Goal: Task Accomplishment & Management: Manage account settings

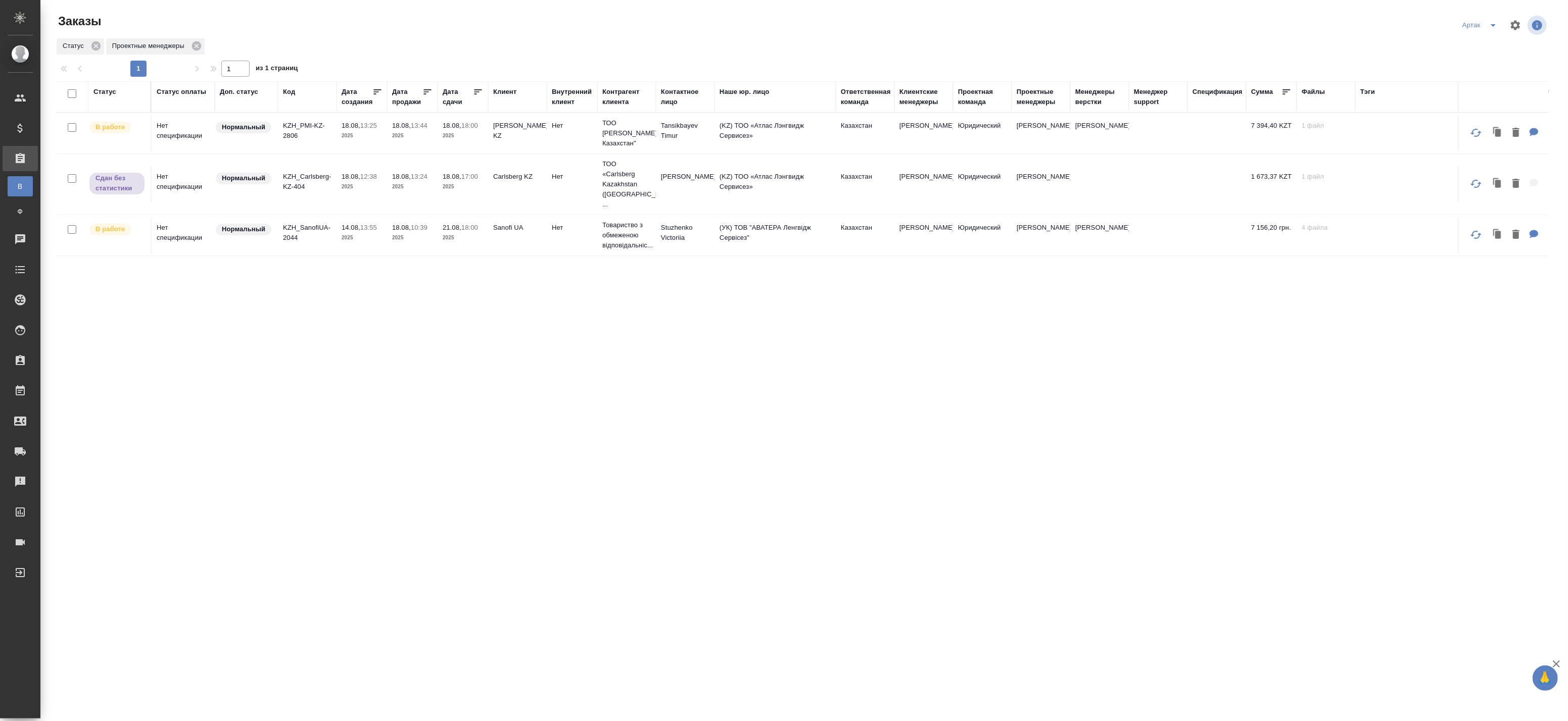
click at [1521, 678] on div ".cls-1 fill:#fff; AWATERA Badanyan Artak Клиенты Спецификации Заказы В Все зака…" at bounding box center [784, 360] width 1568 height 721
click at [1497, 27] on icon "split button" at bounding box center [1493, 25] width 12 height 12
click at [1474, 47] on li "leagal" at bounding box center [1481, 45] width 43 height 16
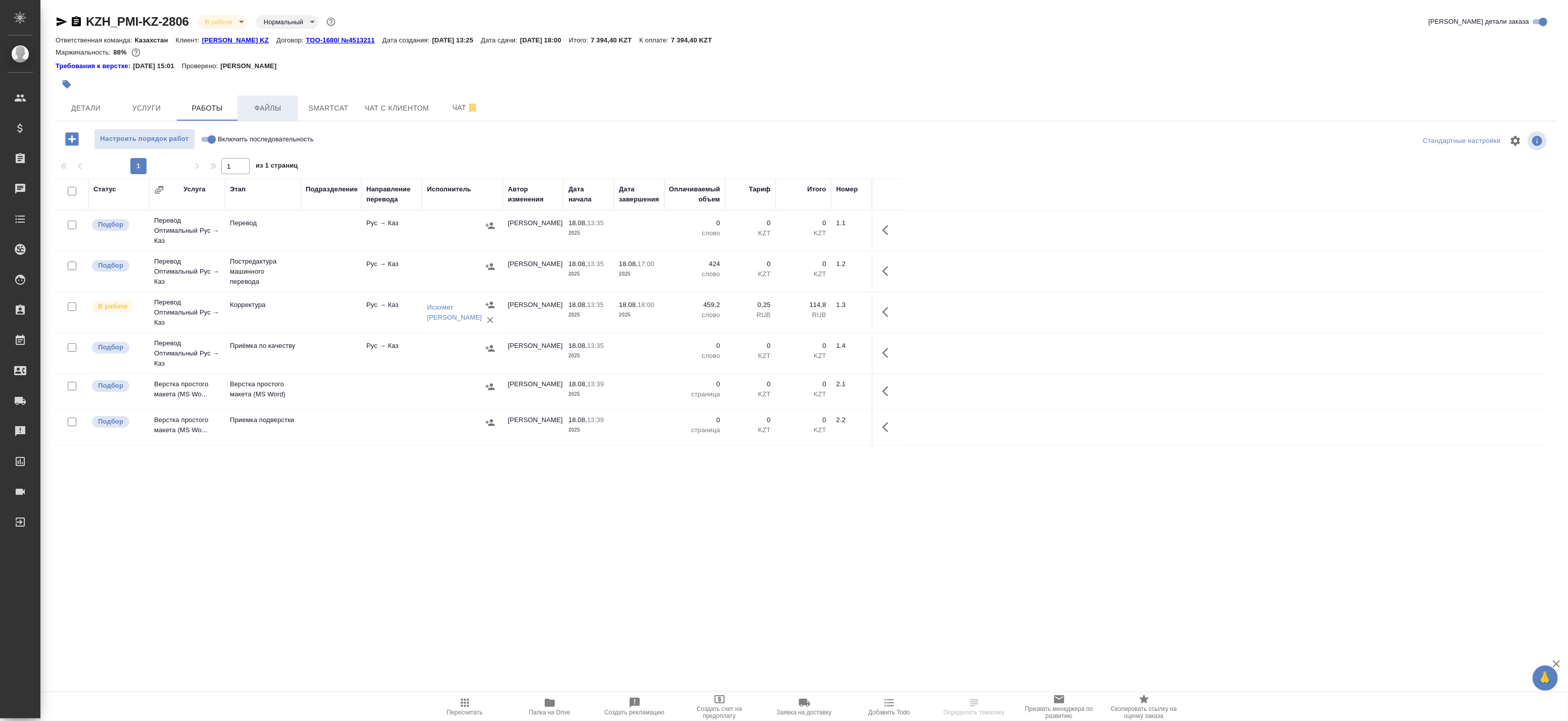
click at [290, 113] on span "Файлы" at bounding box center [267, 108] width 48 height 13
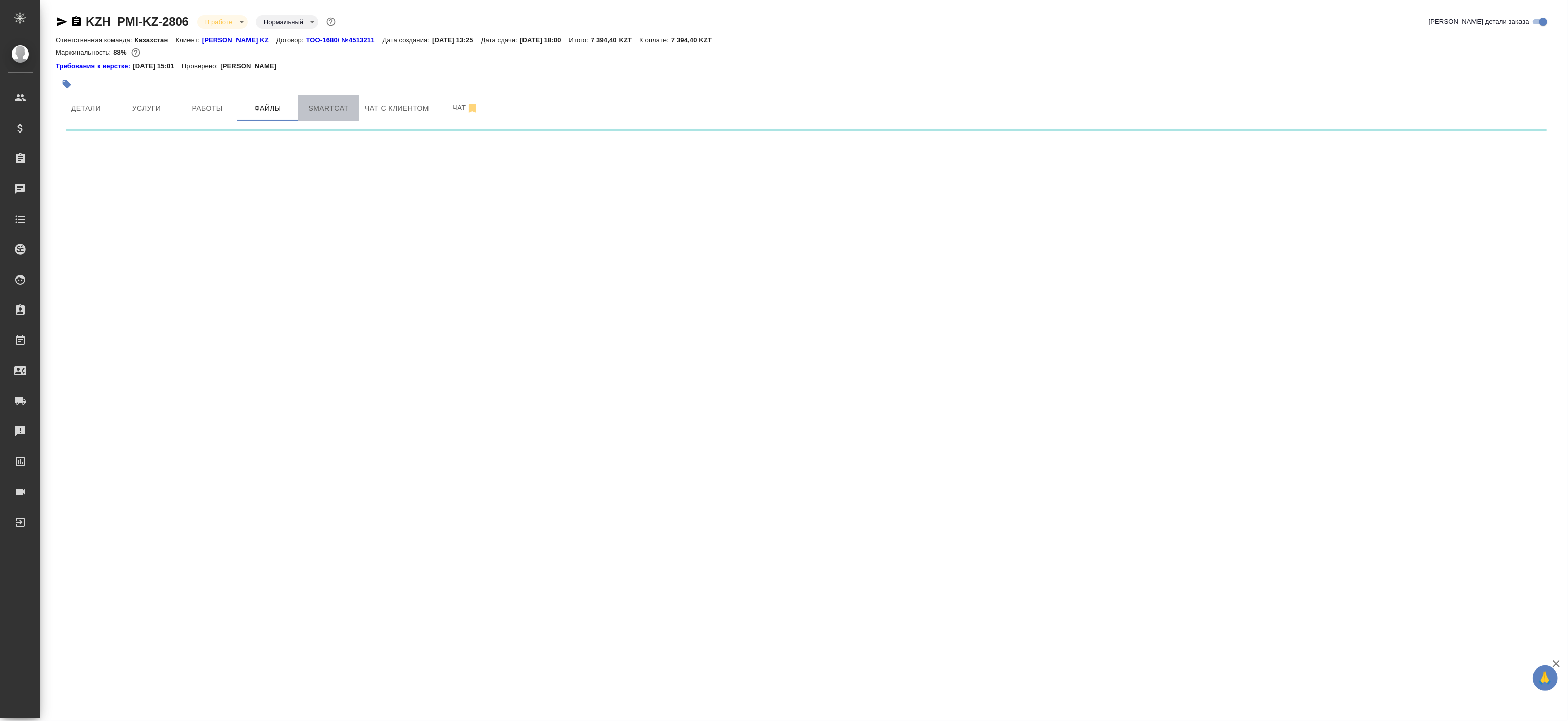
click at [318, 108] on span "Smartcat" at bounding box center [328, 108] width 48 height 13
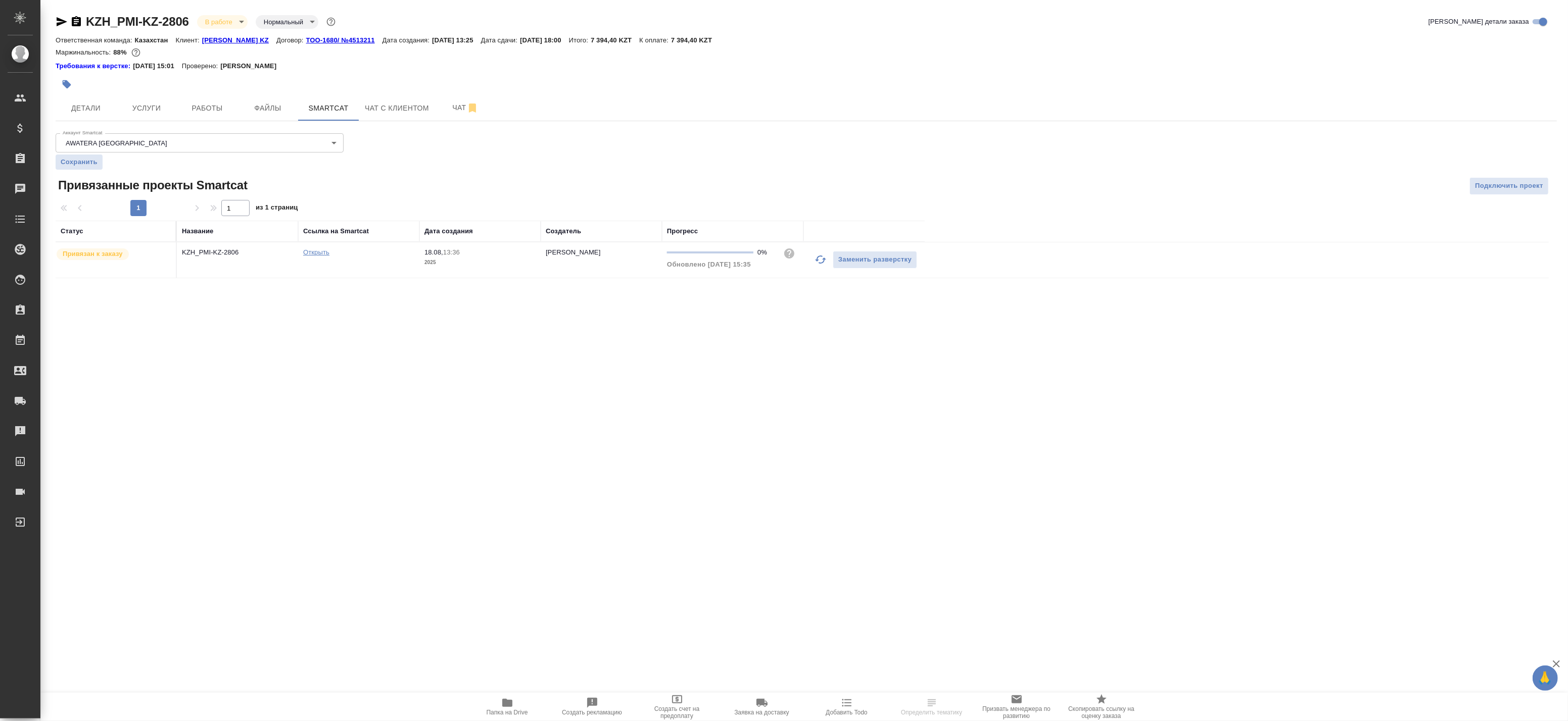
click at [315, 253] on link "Открыть" at bounding box center [316, 252] width 27 height 8
click at [189, 106] on span "Работы" at bounding box center [207, 108] width 48 height 13
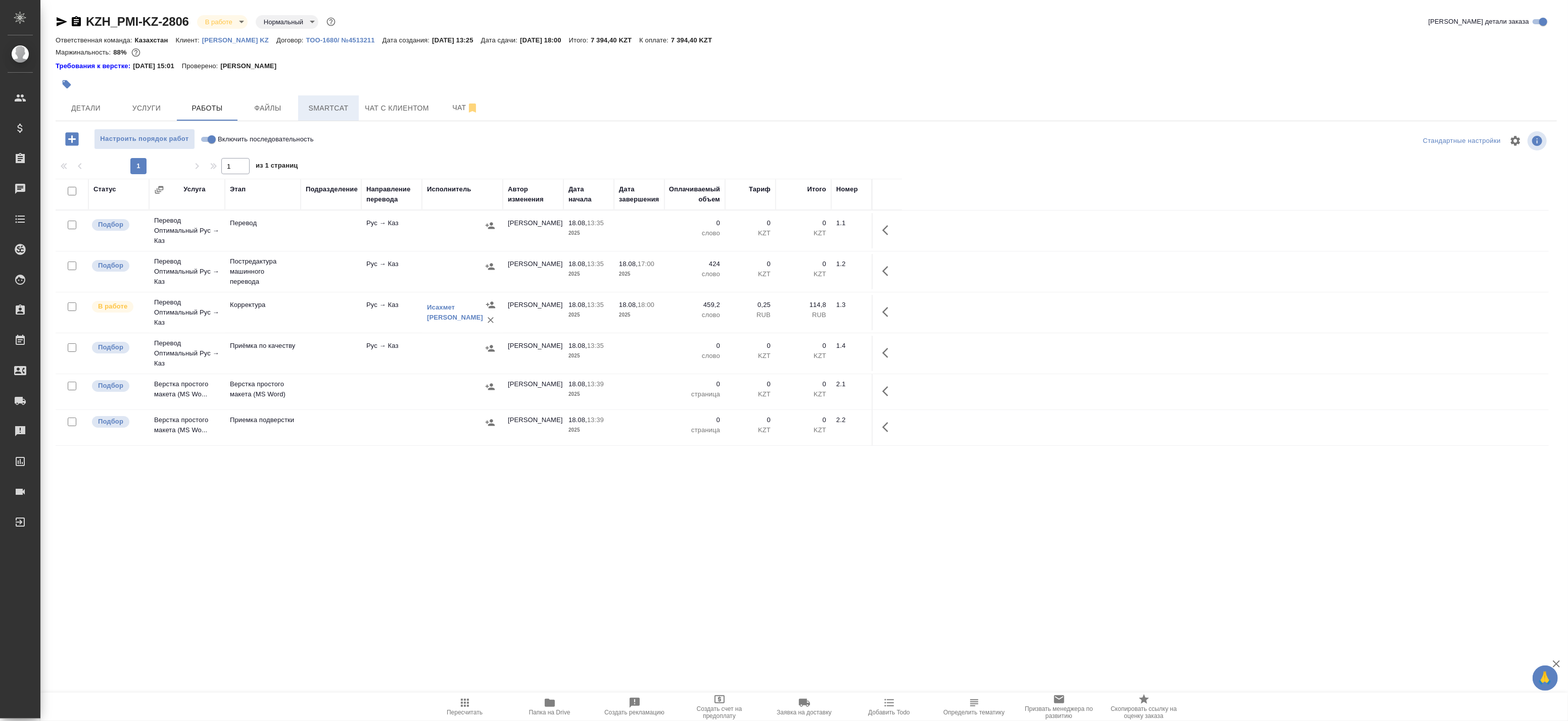
click at [320, 108] on span "Smartcat" at bounding box center [328, 108] width 48 height 13
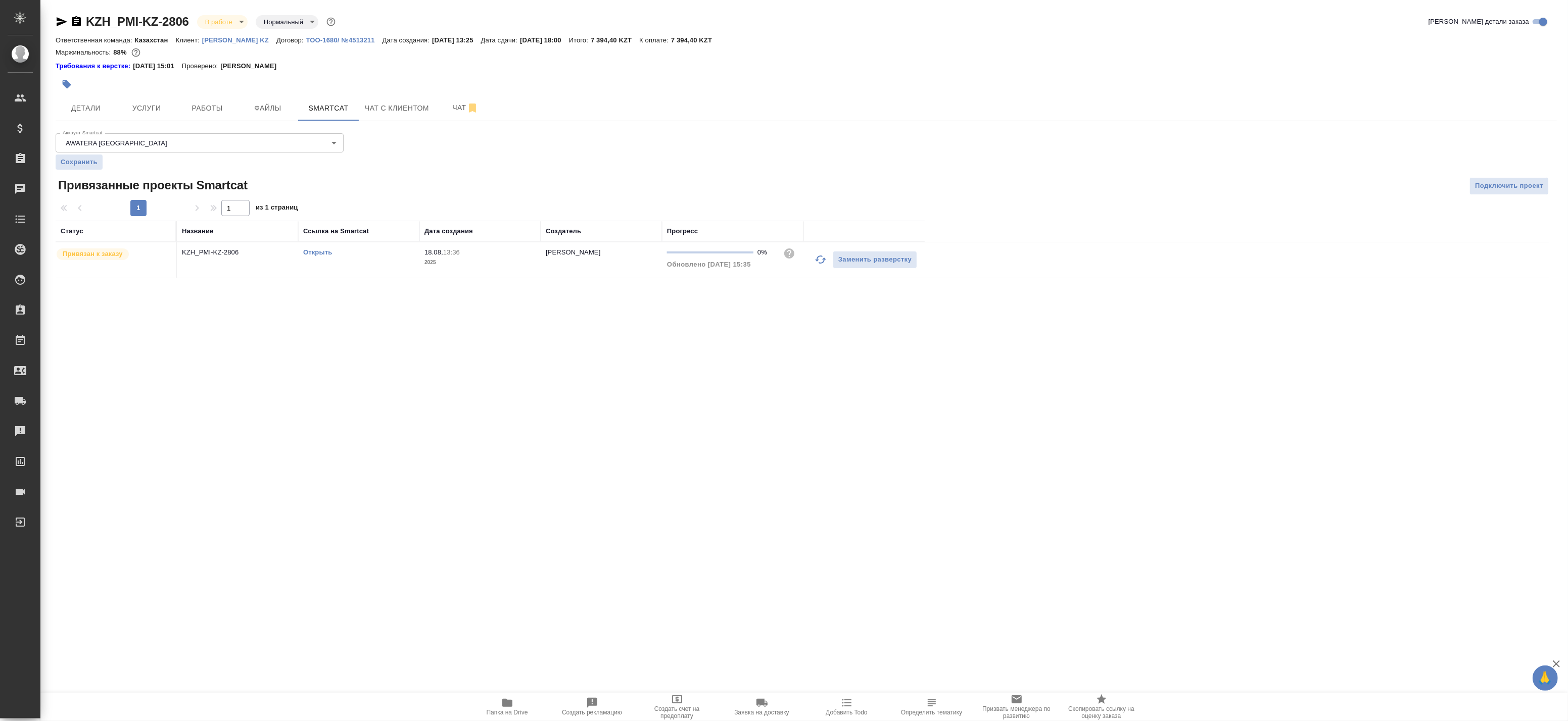
click at [309, 253] on link "Открыть" at bounding box center [318, 252] width 29 height 8
click at [212, 100] on button "Работы" at bounding box center [207, 108] width 60 height 25
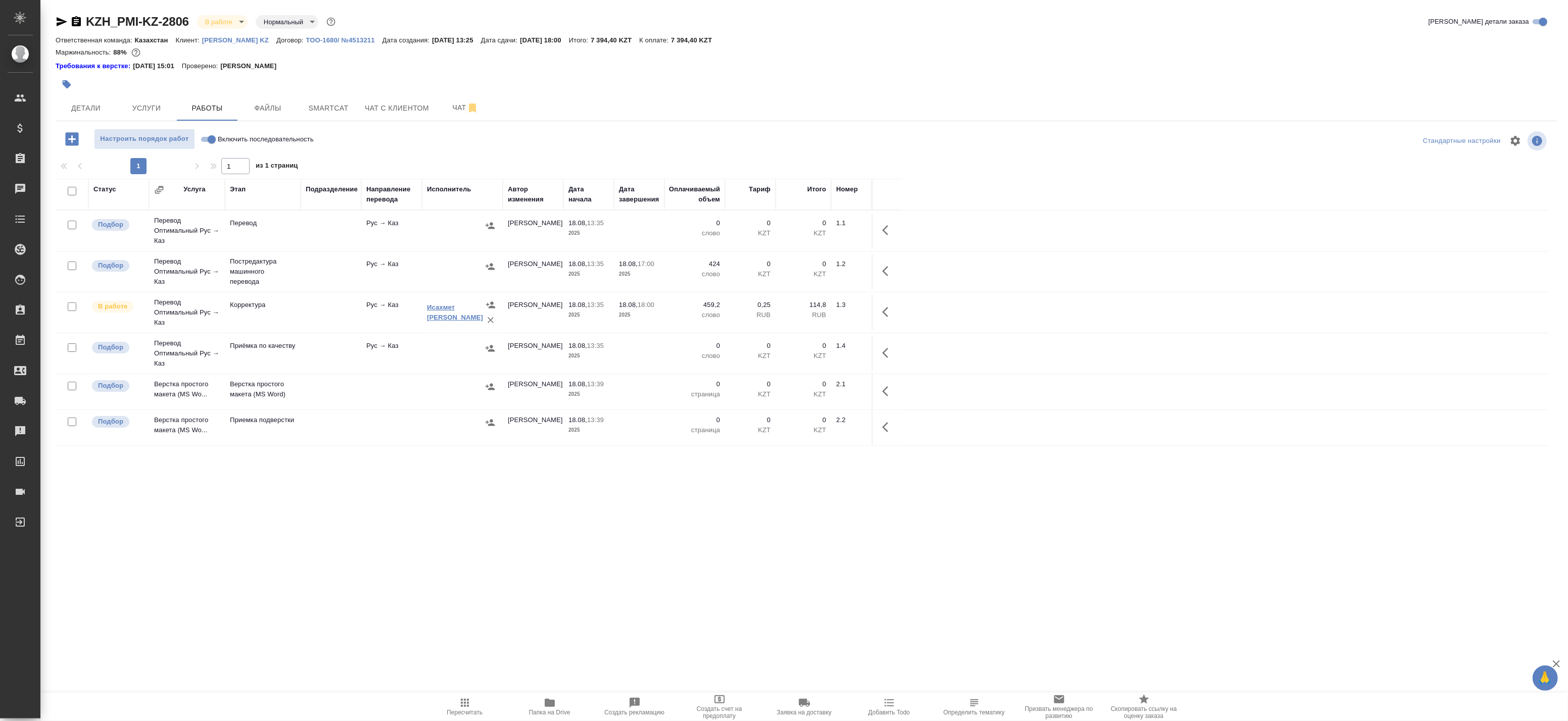
click at [440, 310] on link "Исахмет Улжан Сәрсембекқызы" at bounding box center [455, 312] width 56 height 18
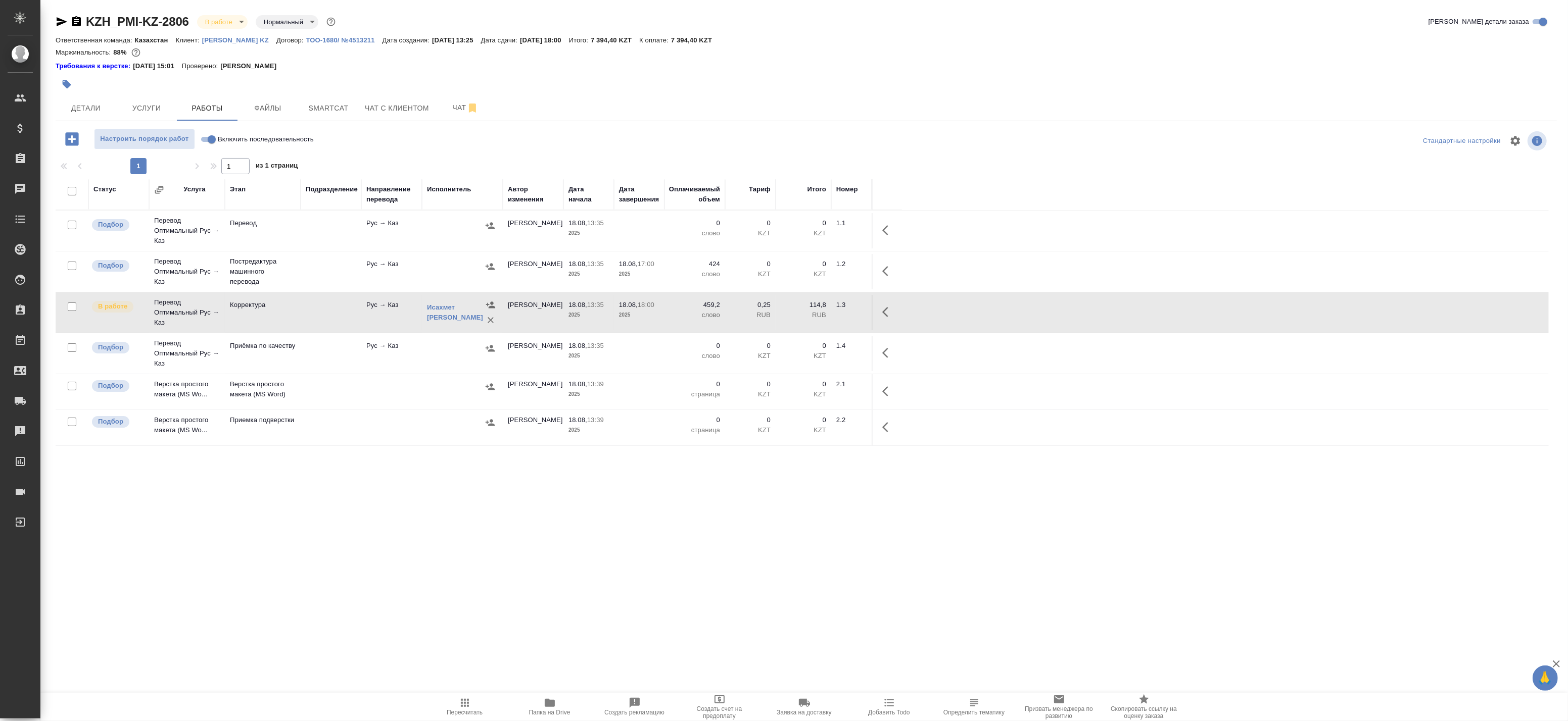
click at [264, 248] on td "Корректура" at bounding box center [262, 231] width 75 height 35
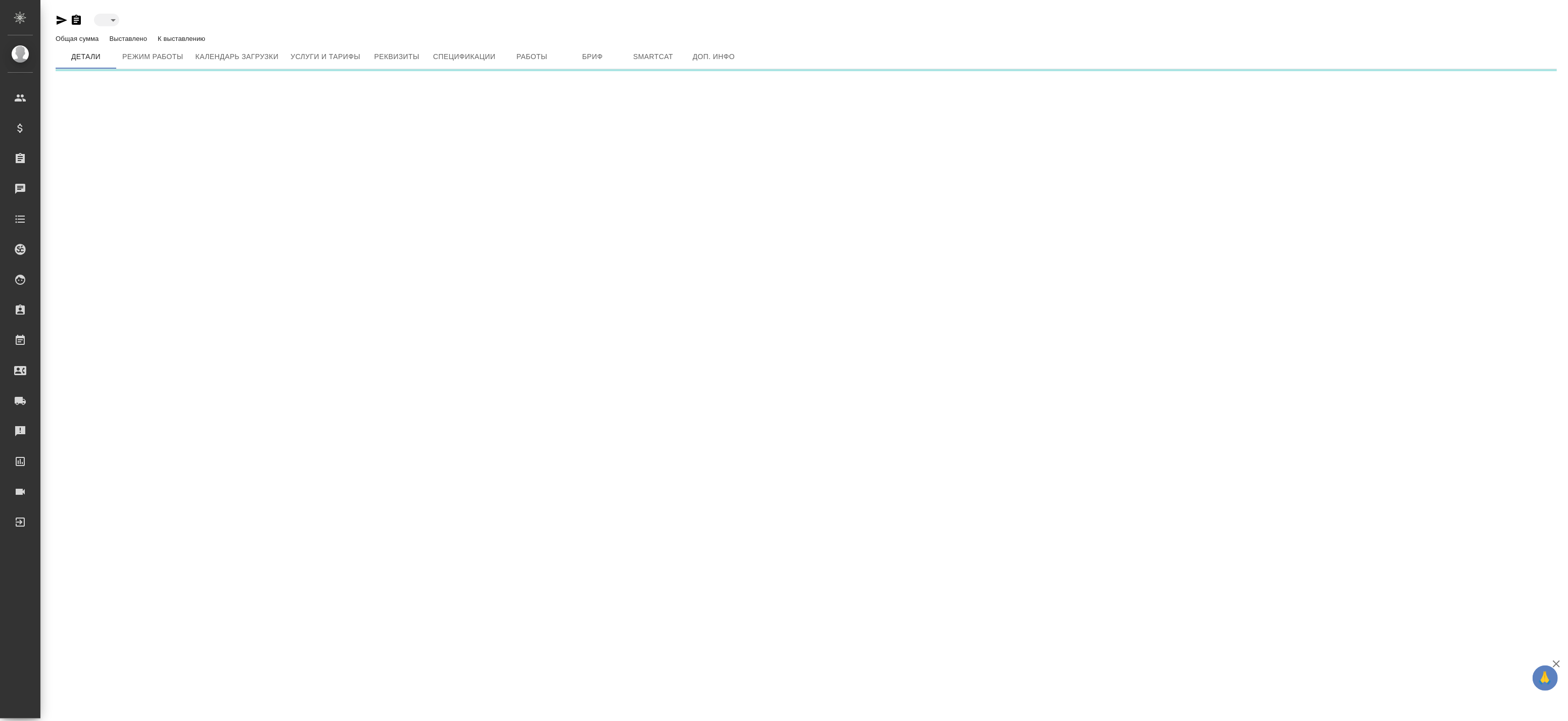
type input "active"
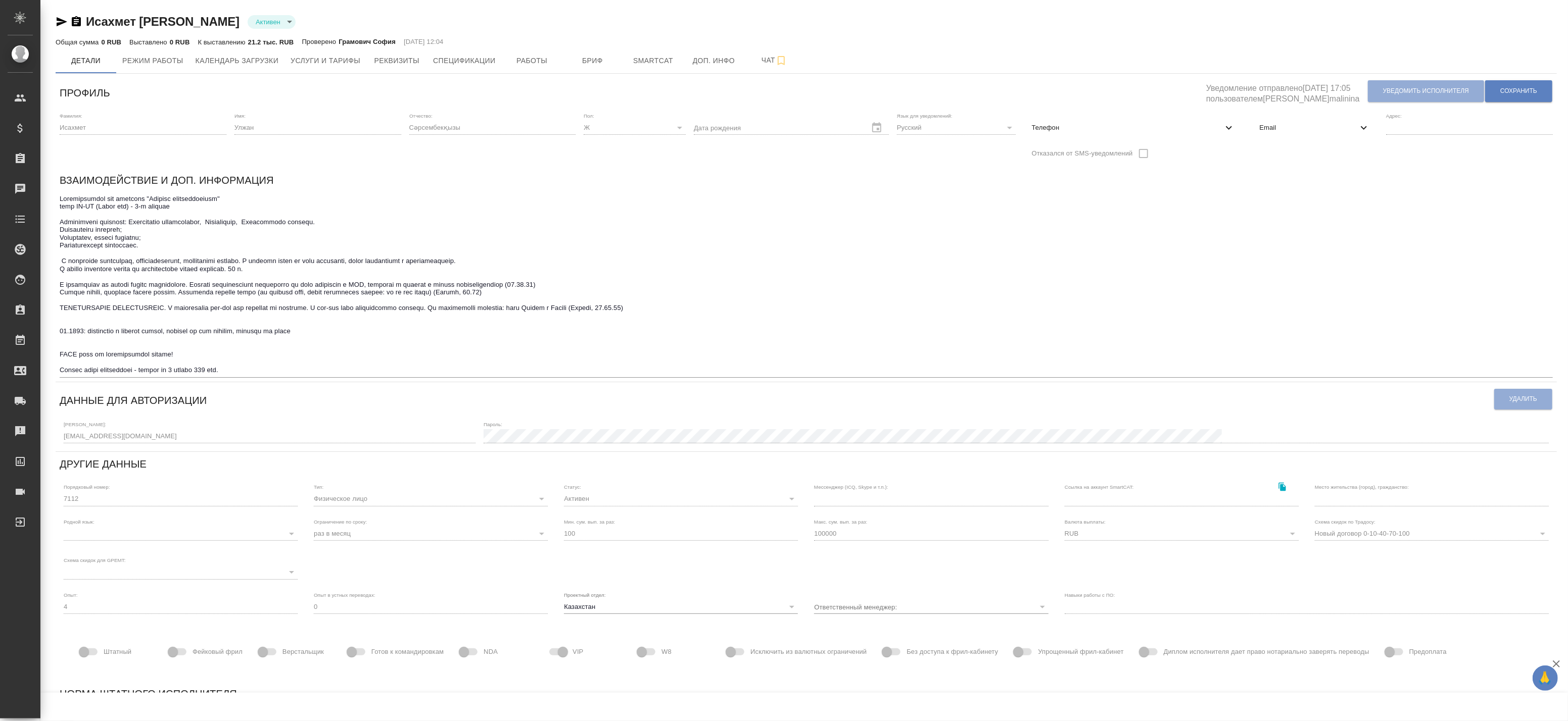
click at [1330, 130] on span "Email" at bounding box center [1308, 128] width 98 height 10
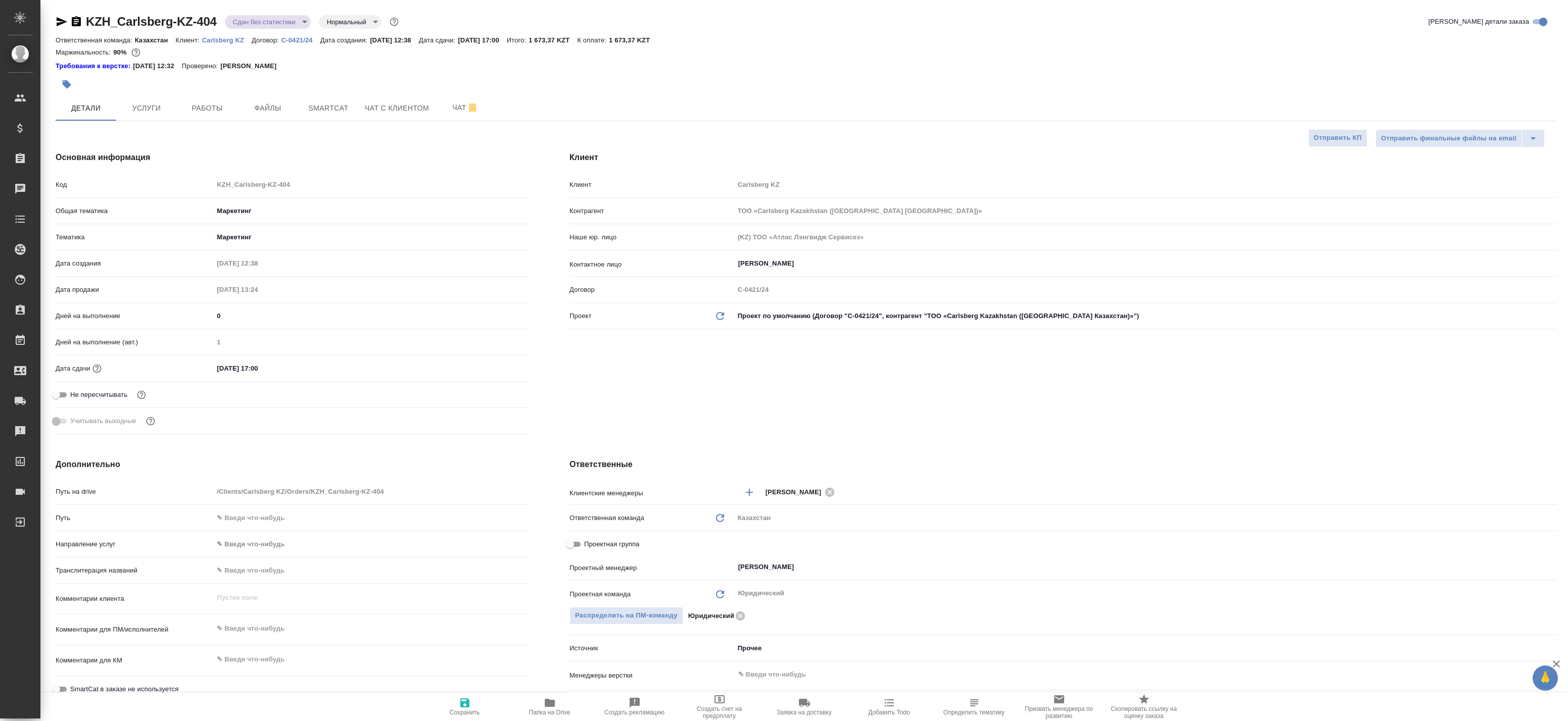
select select "RU"
click at [185, 107] on span "Работы" at bounding box center [207, 108] width 48 height 13
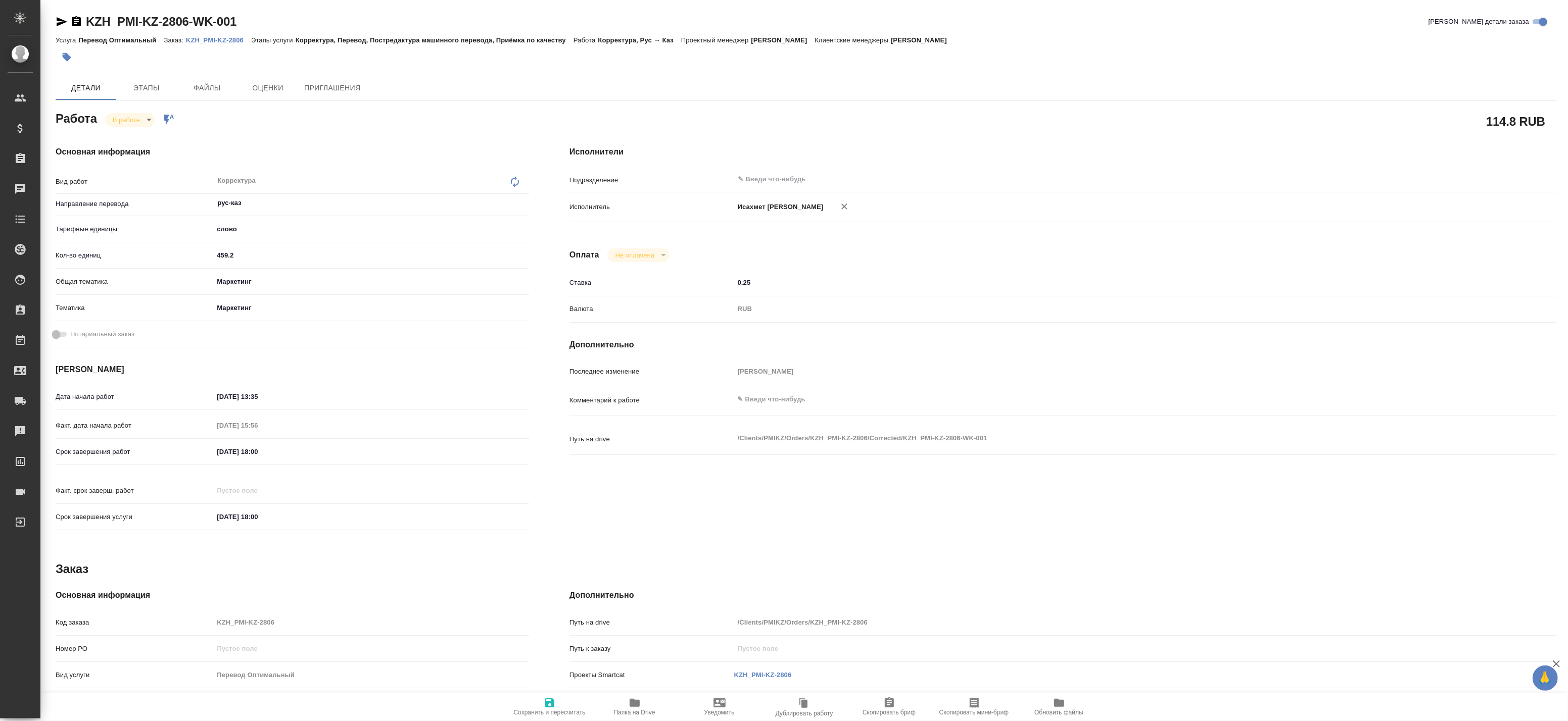
type textarea "x"
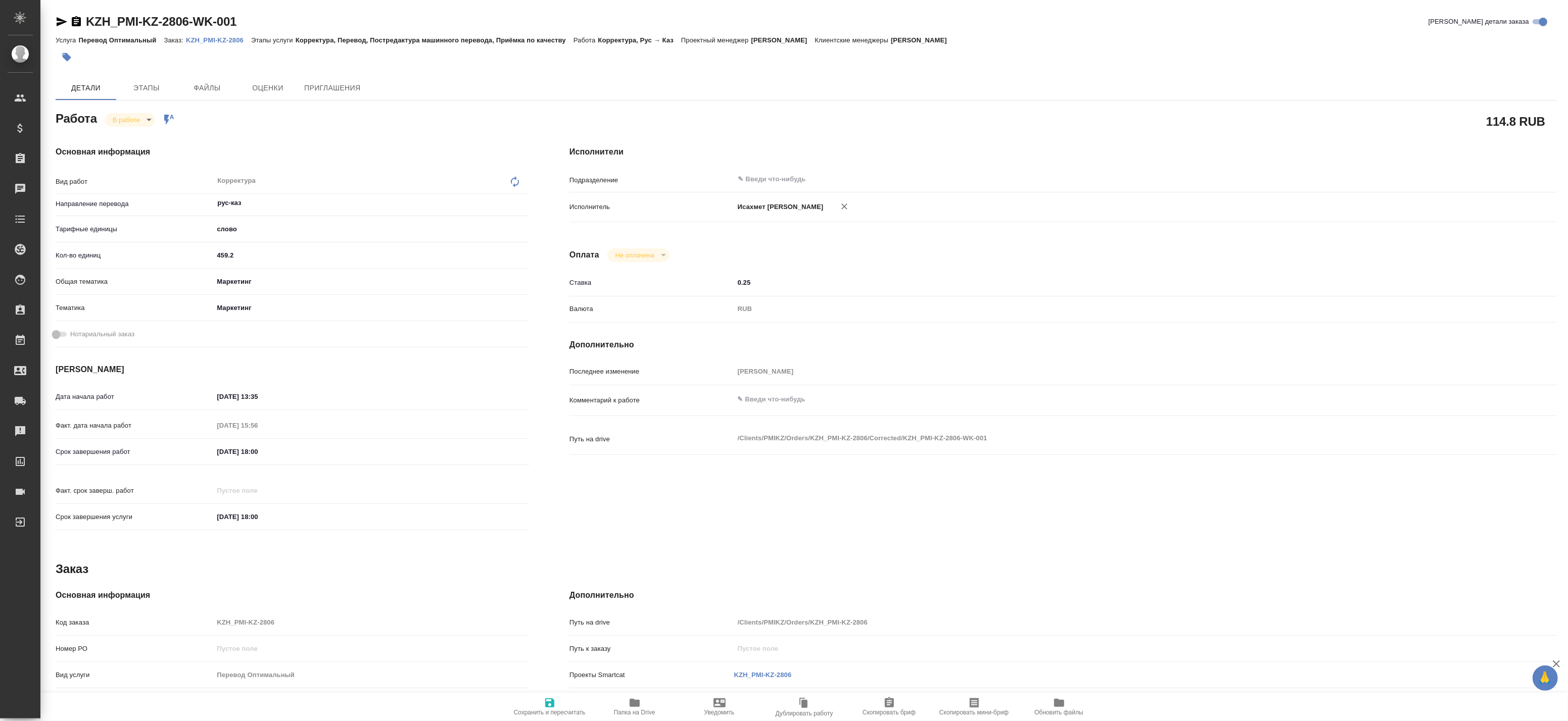
type textarea "x"
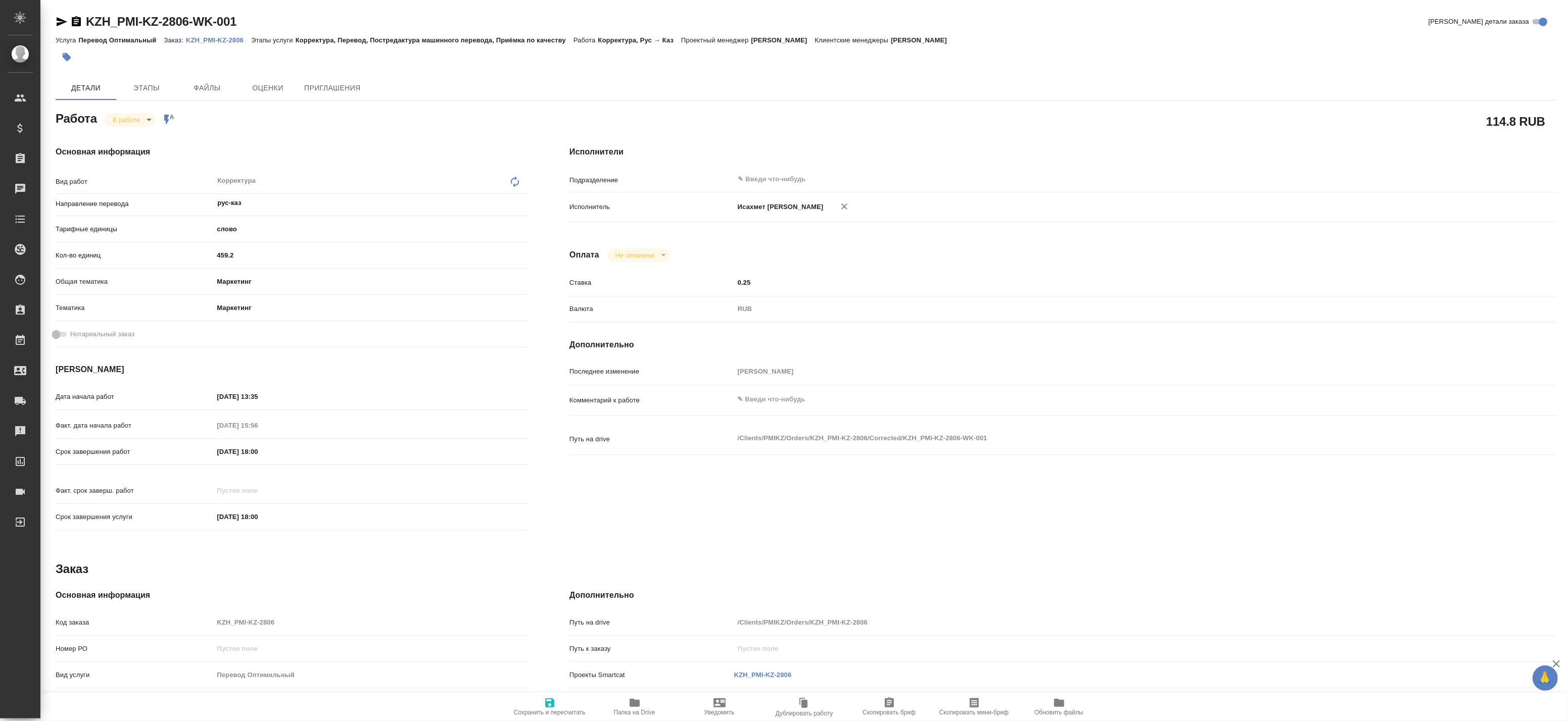
type textarea "x"
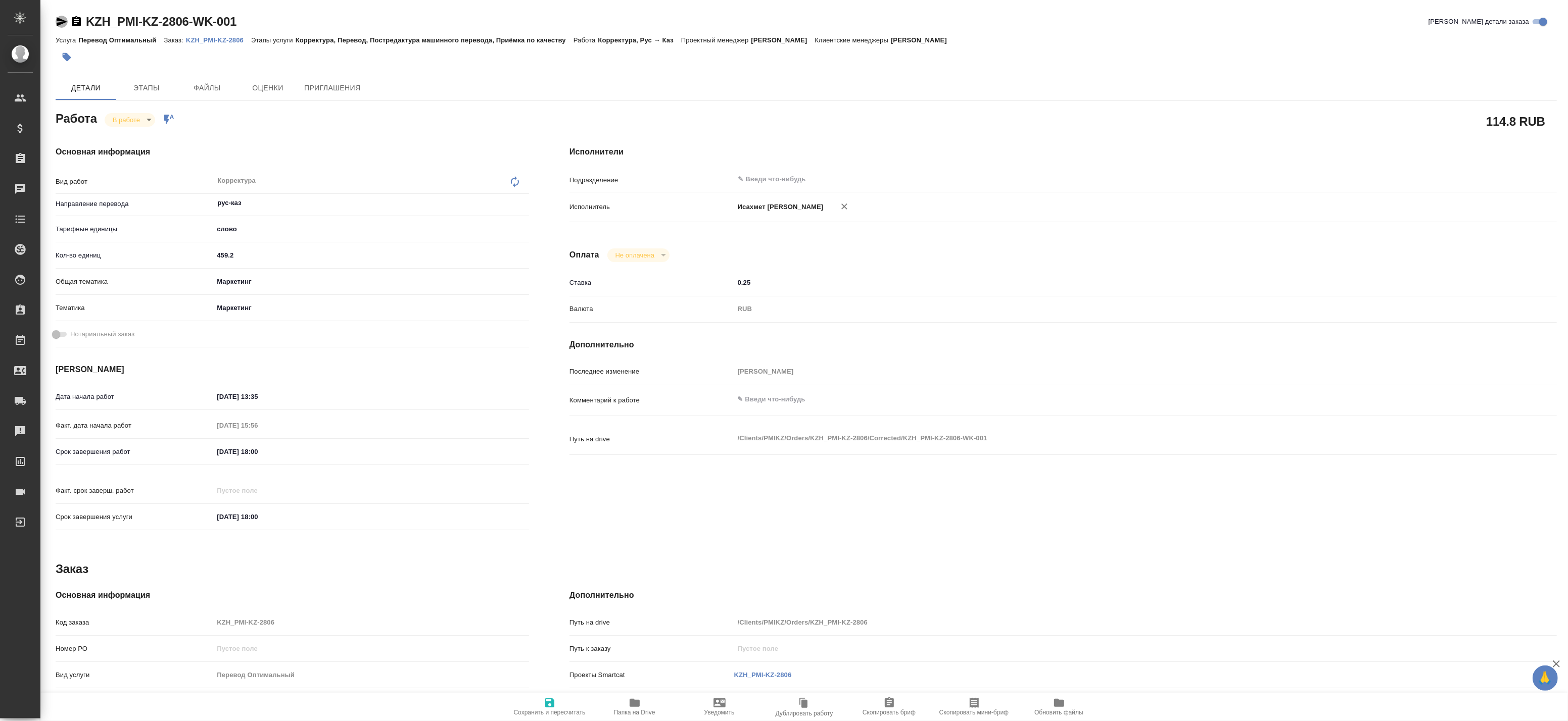
click at [57, 22] on icon "button" at bounding box center [61, 22] width 12 height 12
type textarea "x"
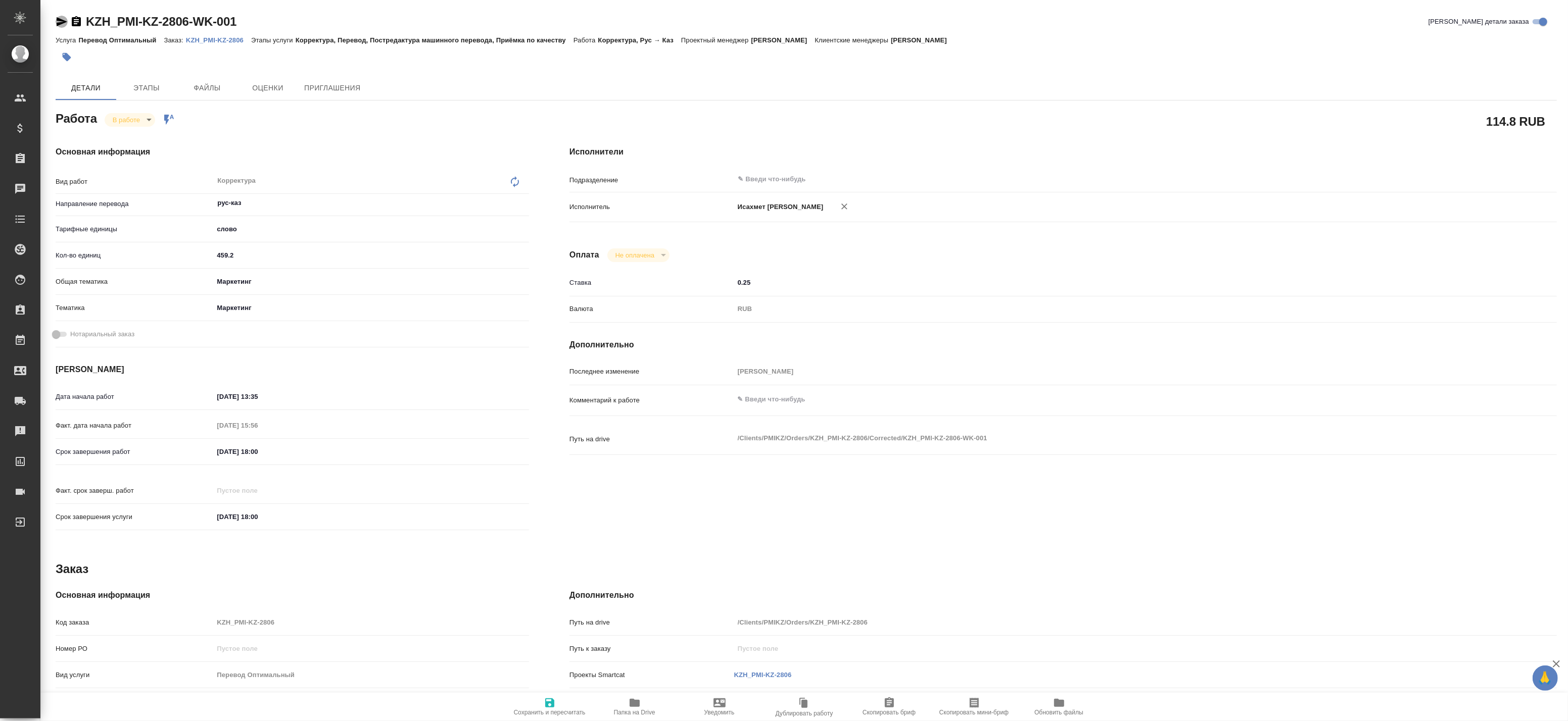
type textarea "x"
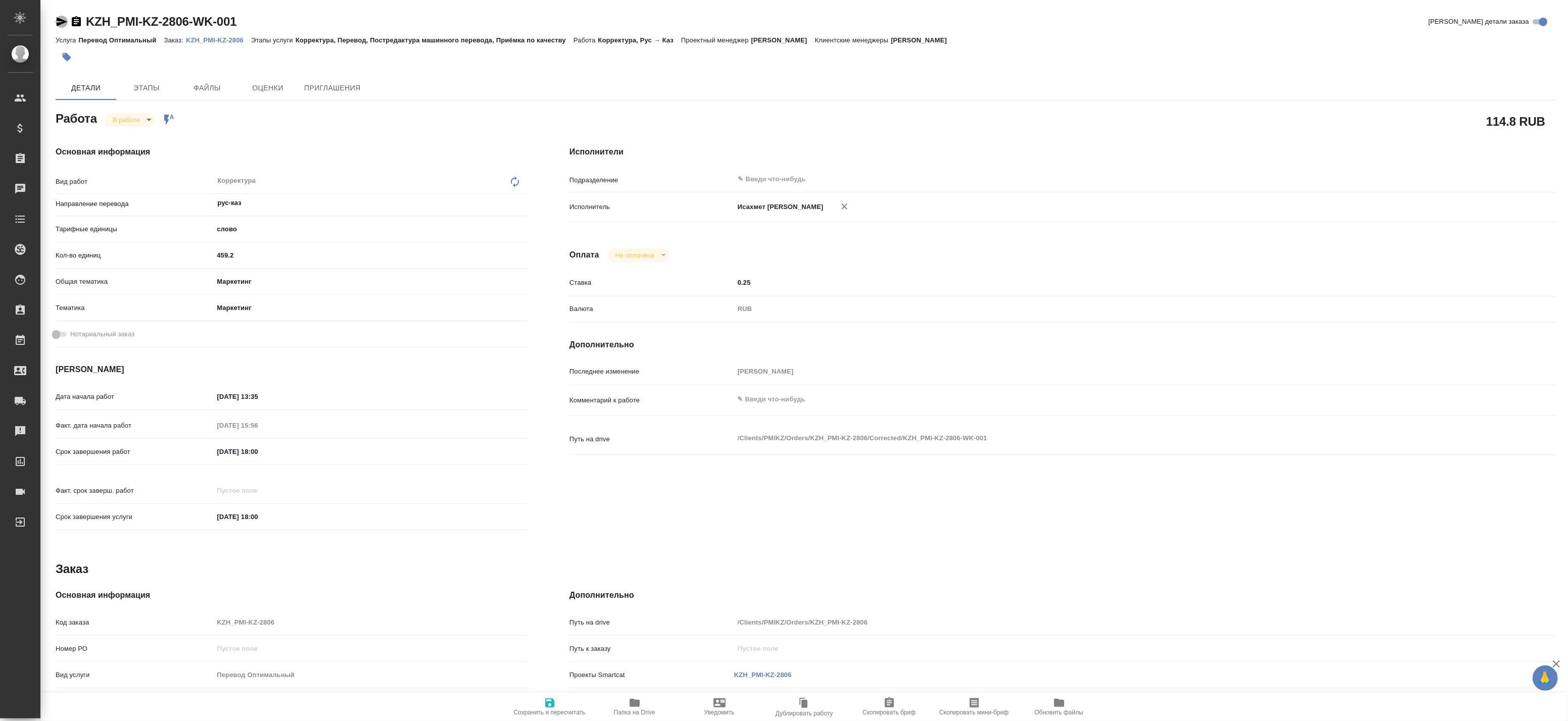
type textarea "x"
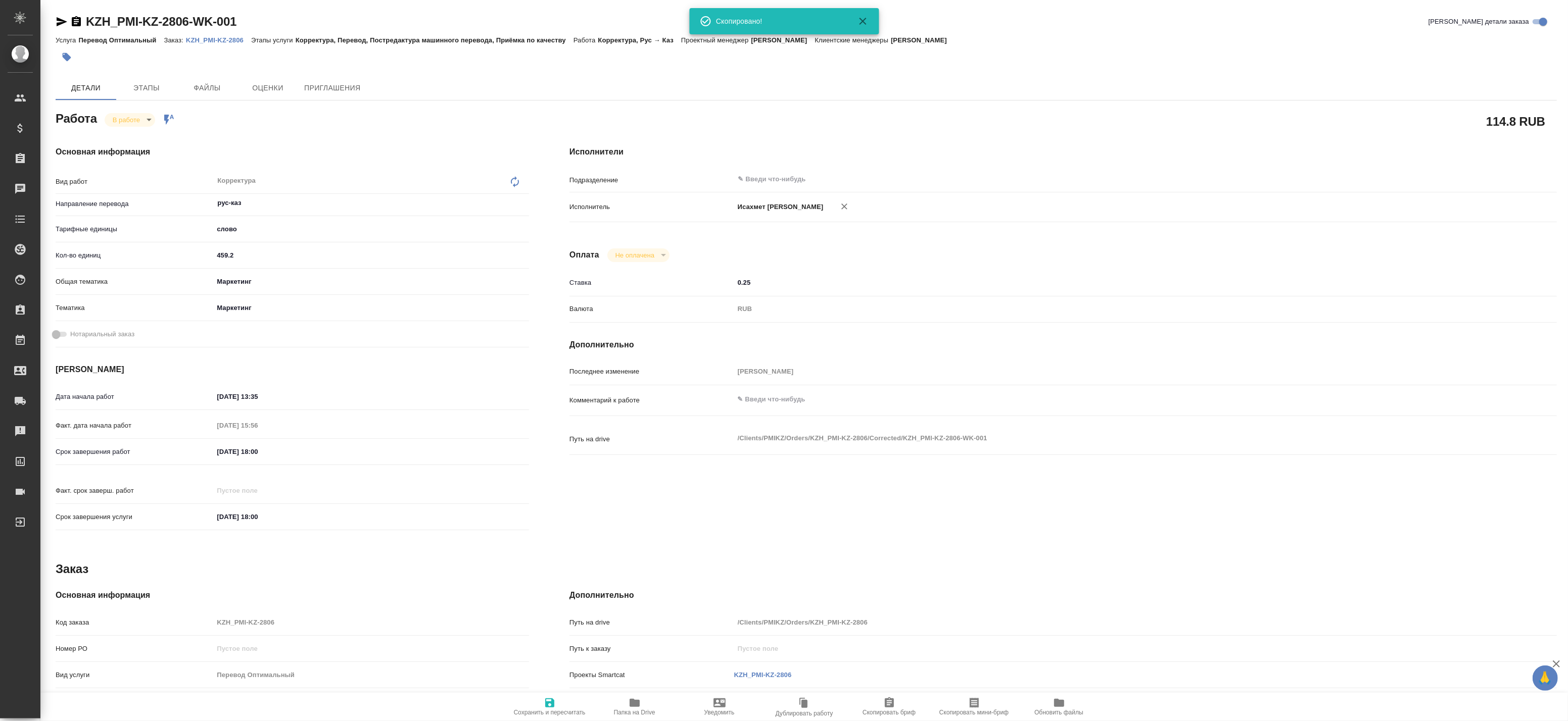
type textarea "x"
click at [76, 19] on icon "button" at bounding box center [76, 22] width 12 height 12
type textarea "x"
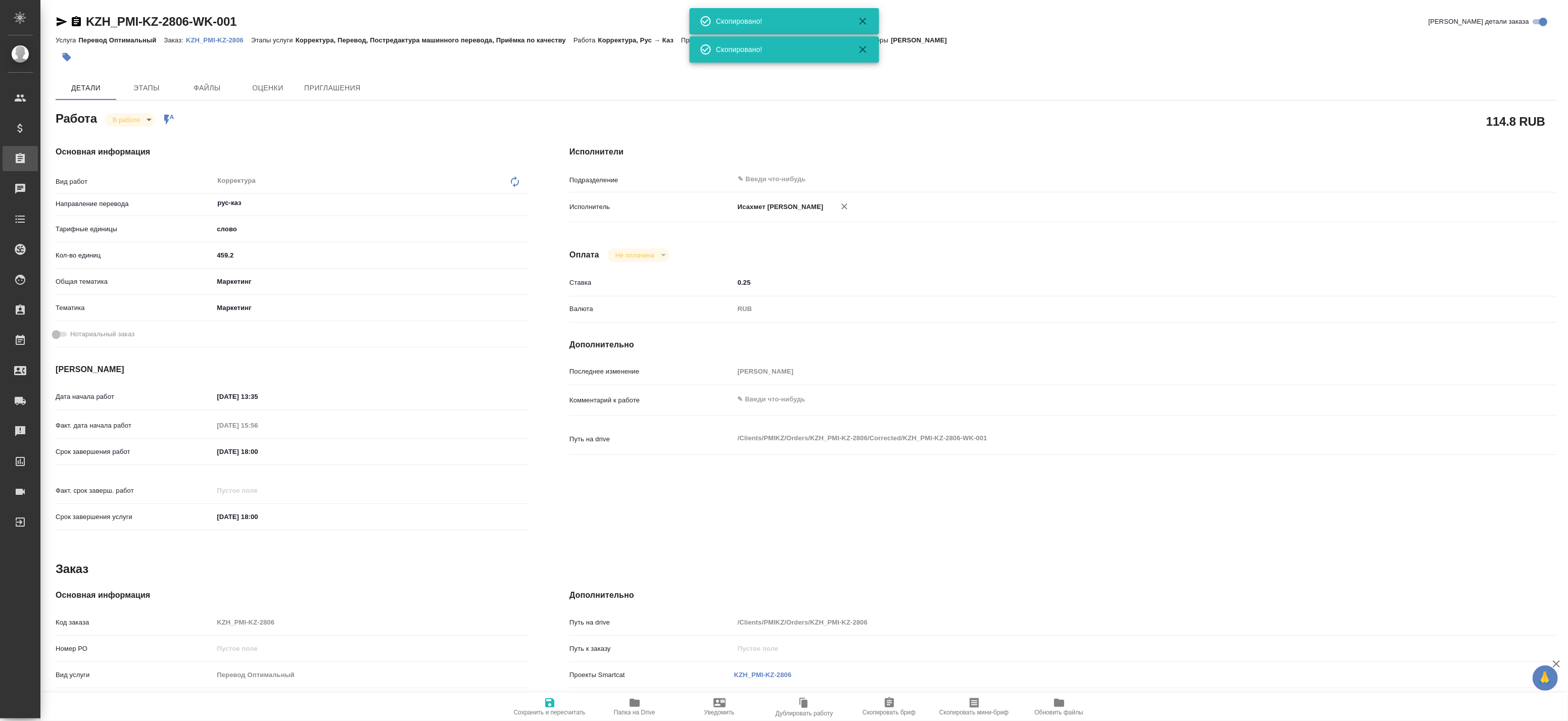
type textarea "x"
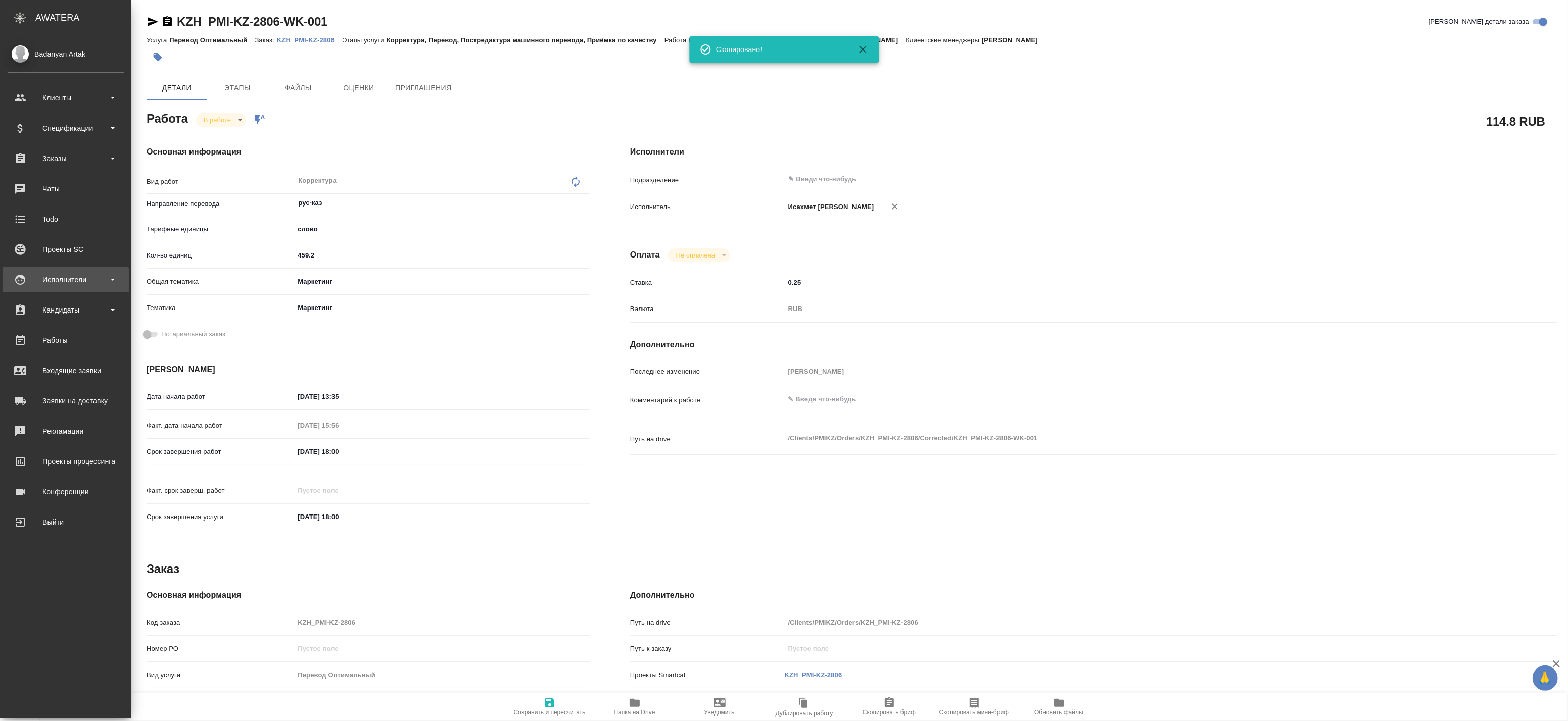
type textarea "x"
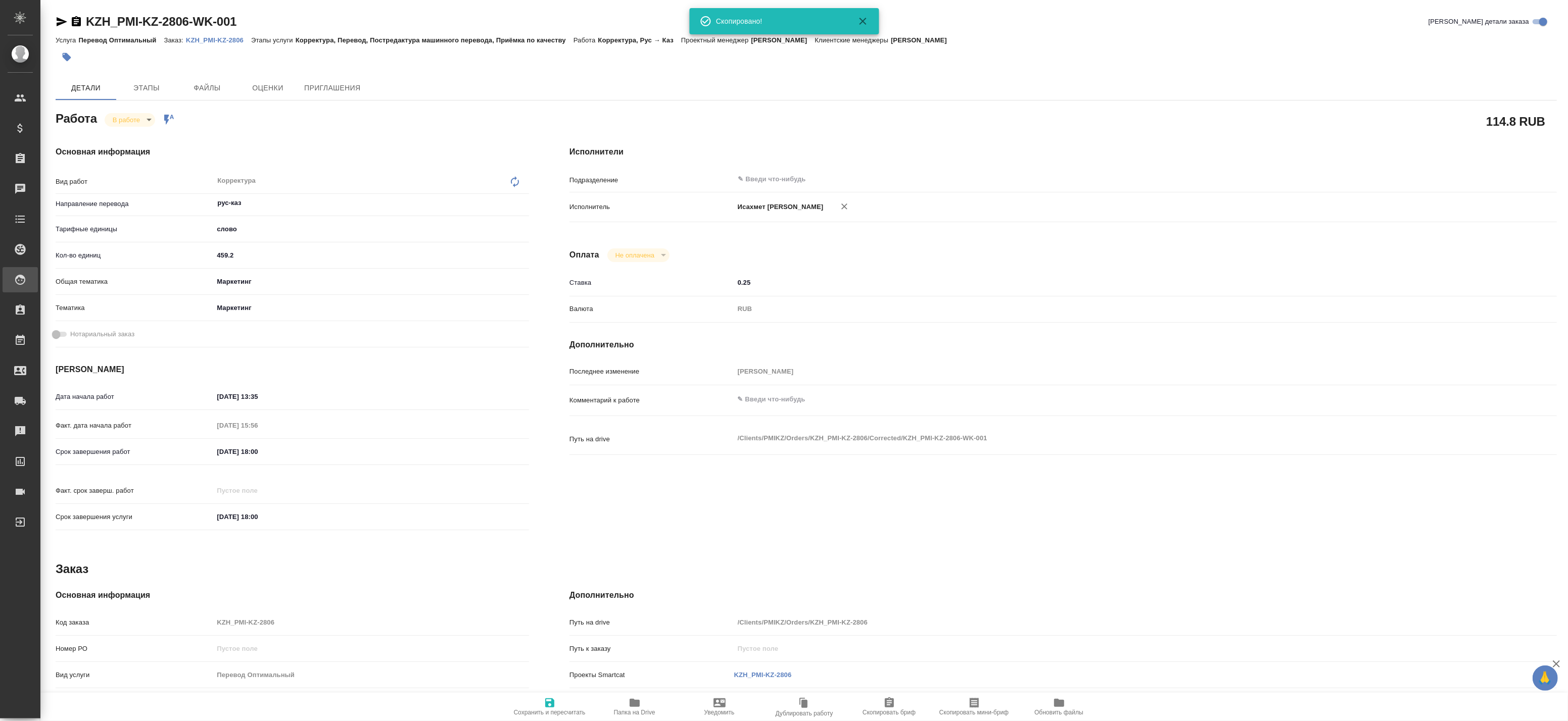
type textarea "x"
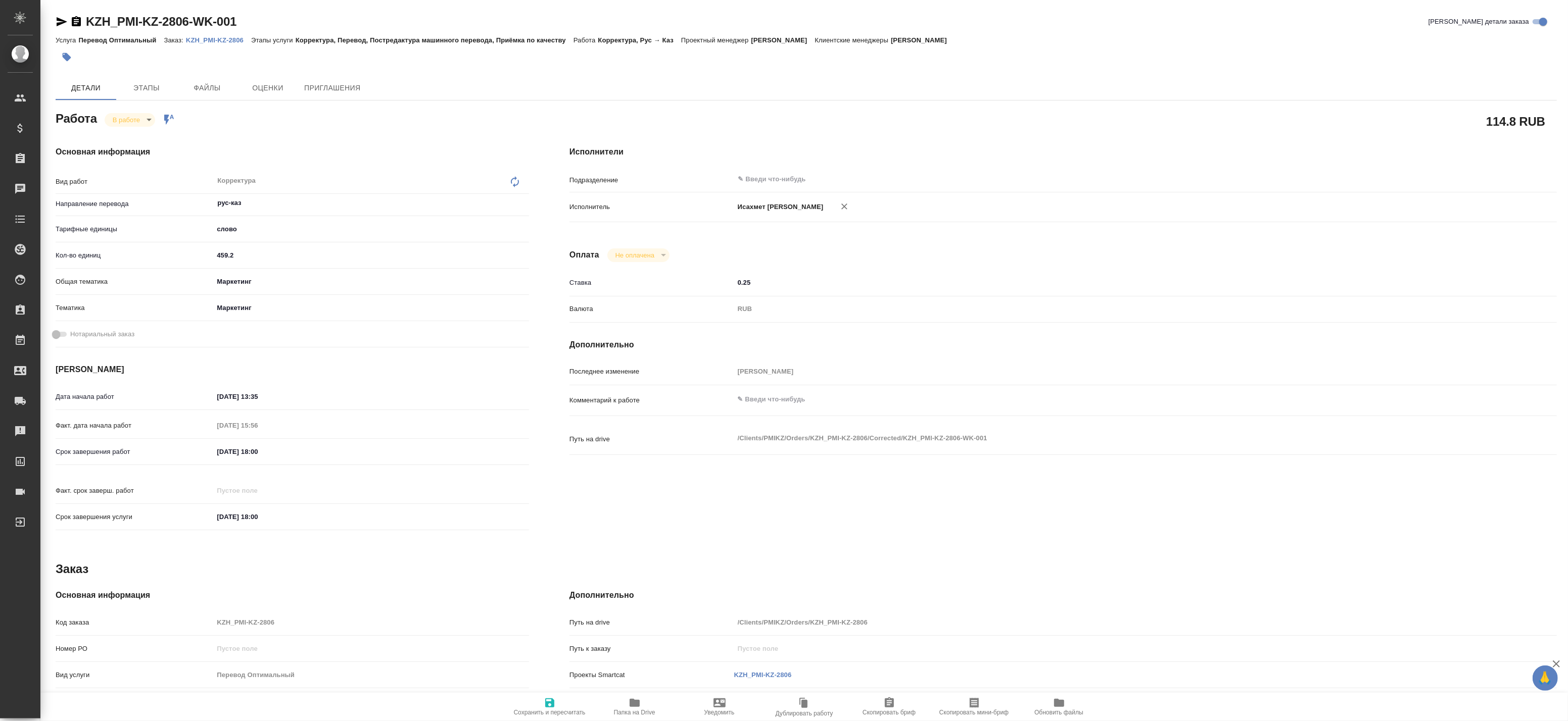
type textarea "x"
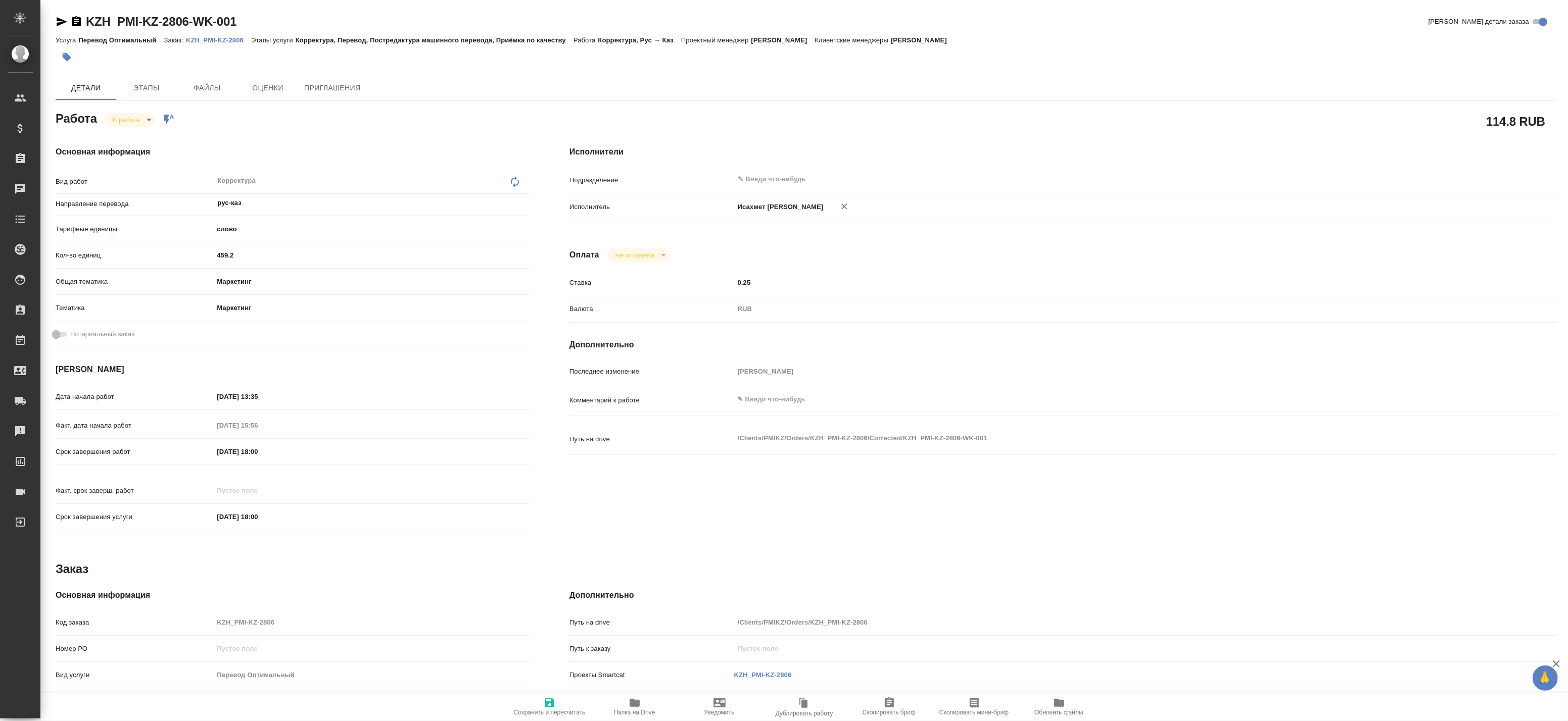
type textarea "x"
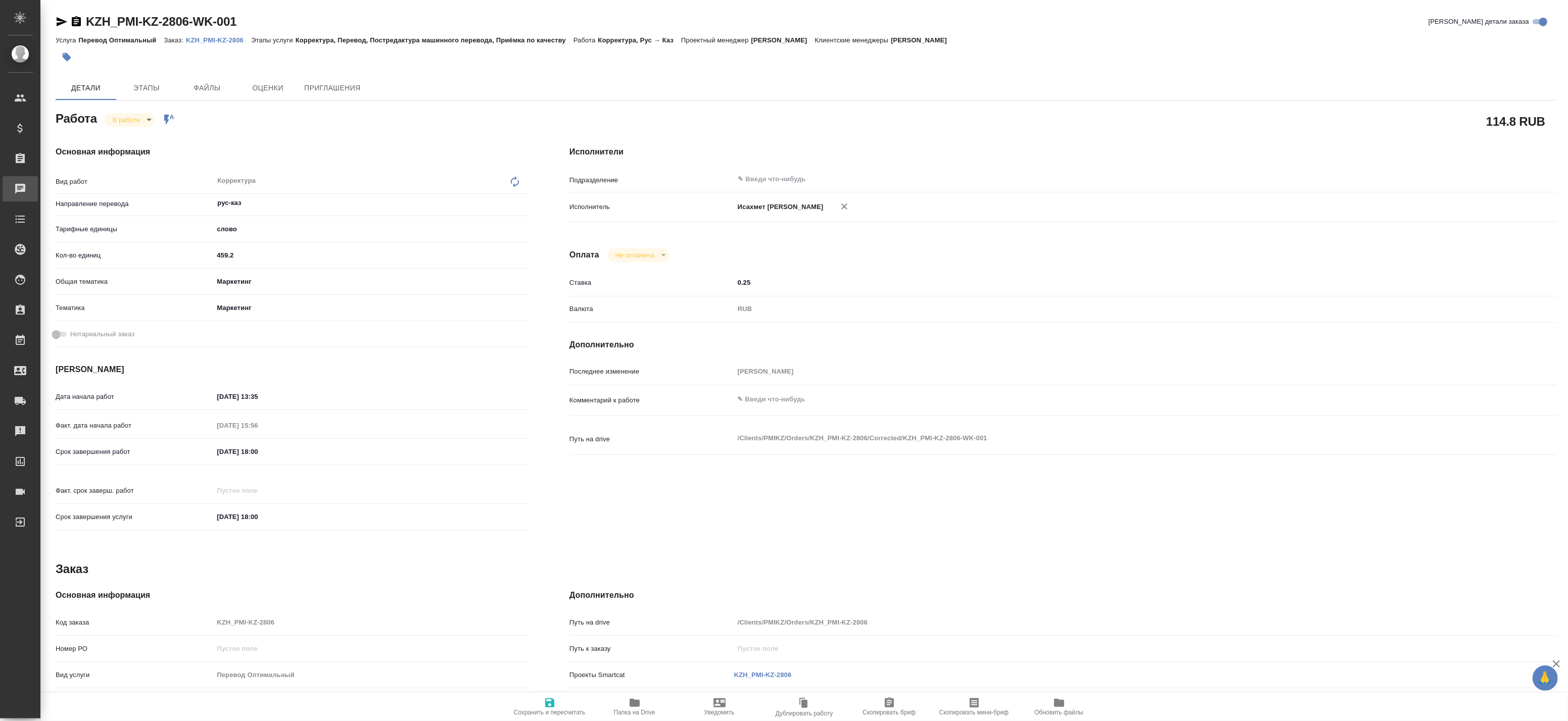
type textarea "x"
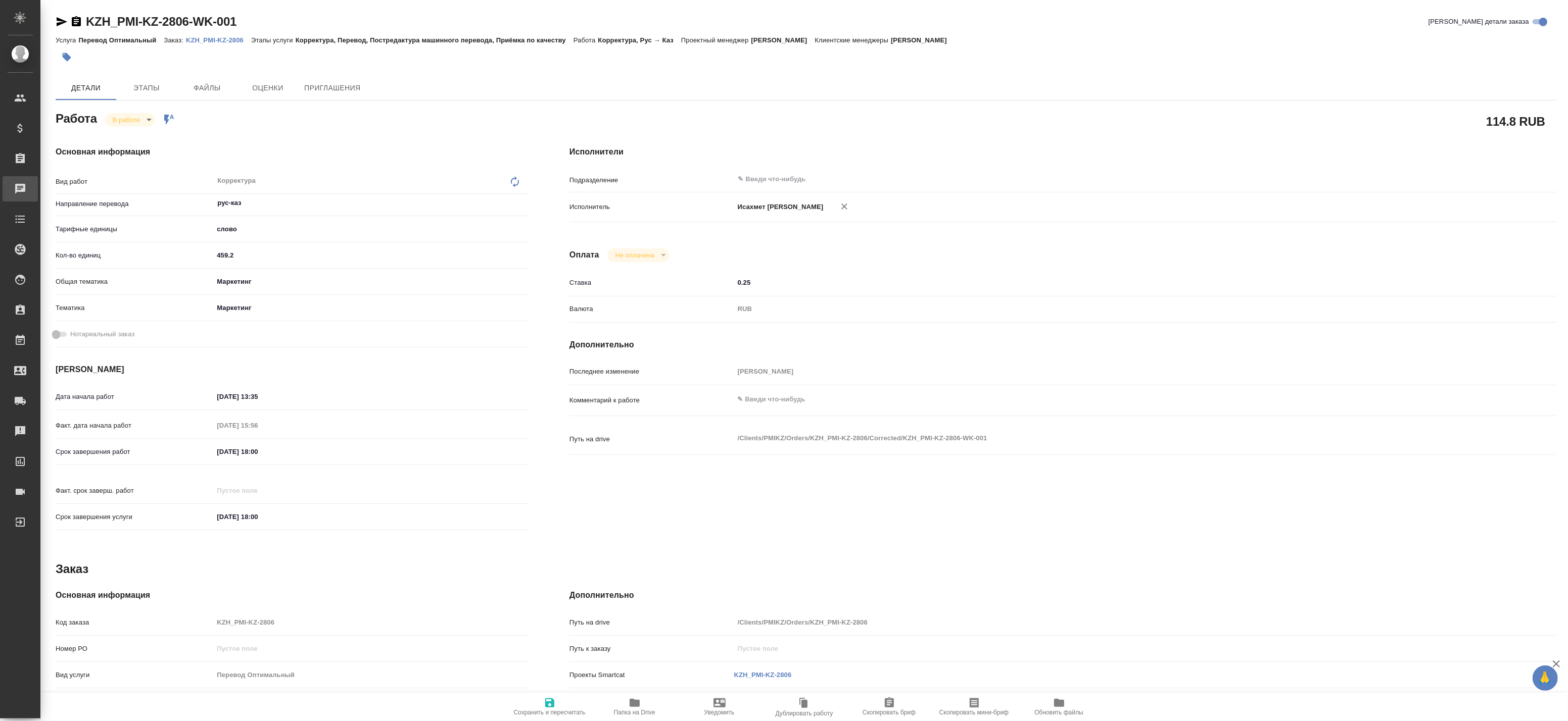
type textarea "x"
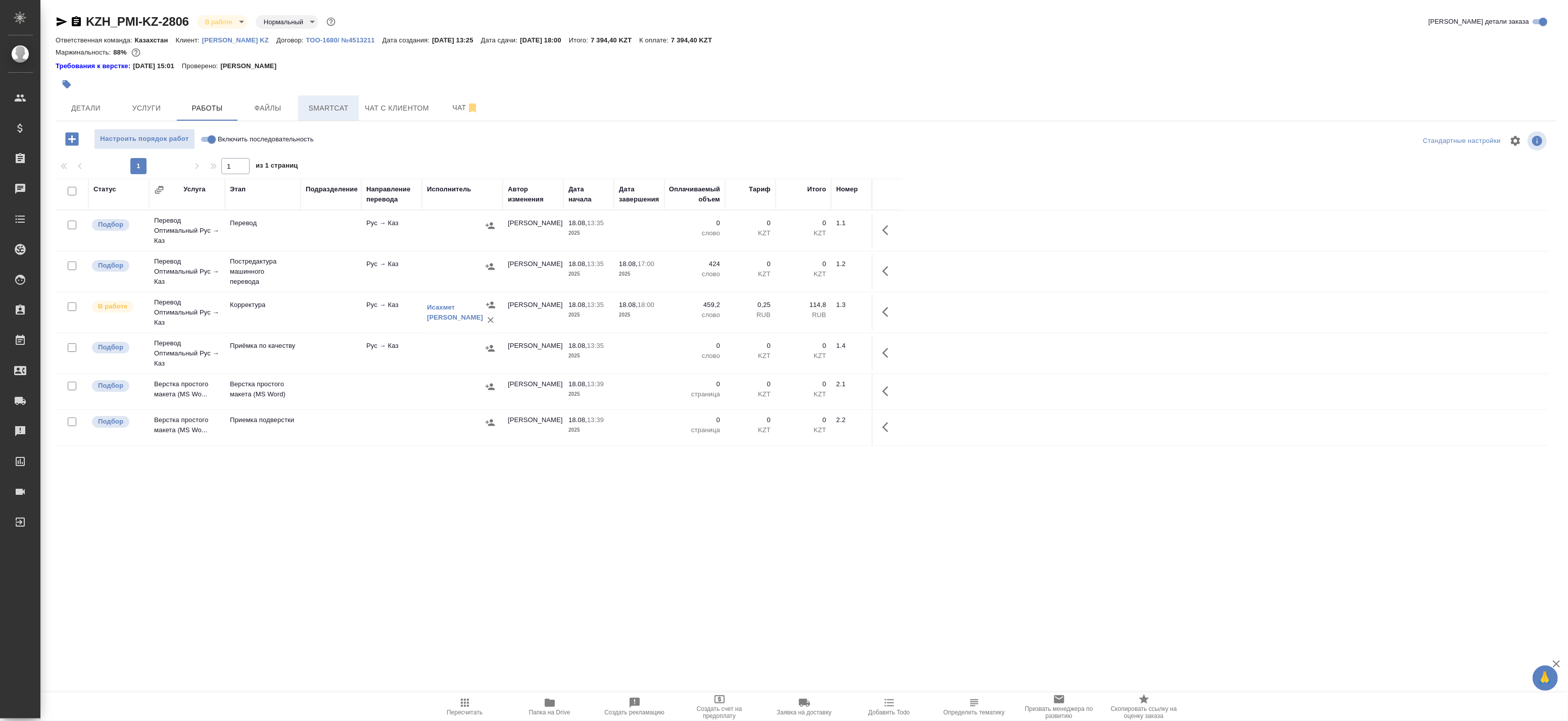
click at [320, 105] on span "Smartcat" at bounding box center [328, 108] width 48 height 13
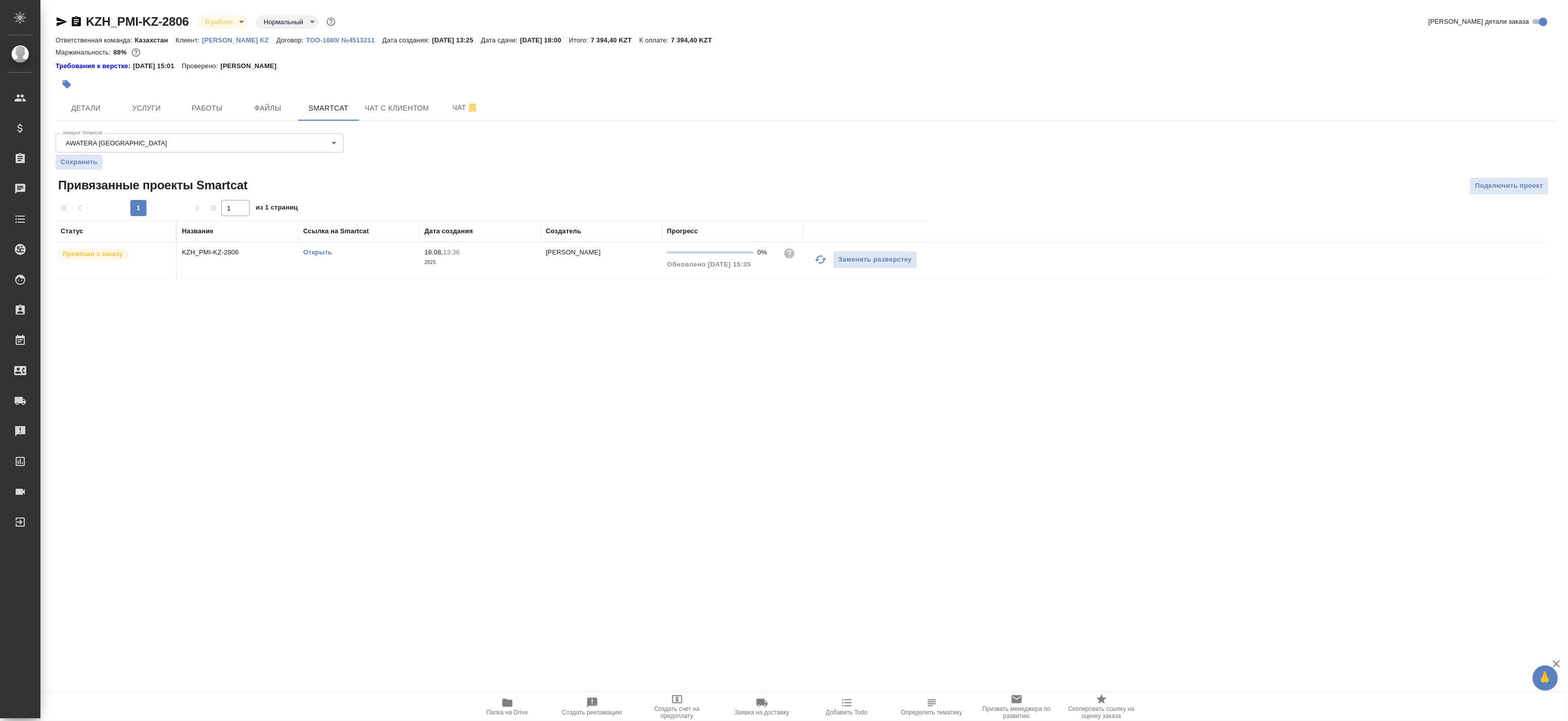
click at [816, 260] on icon "button" at bounding box center [820, 259] width 11 height 8
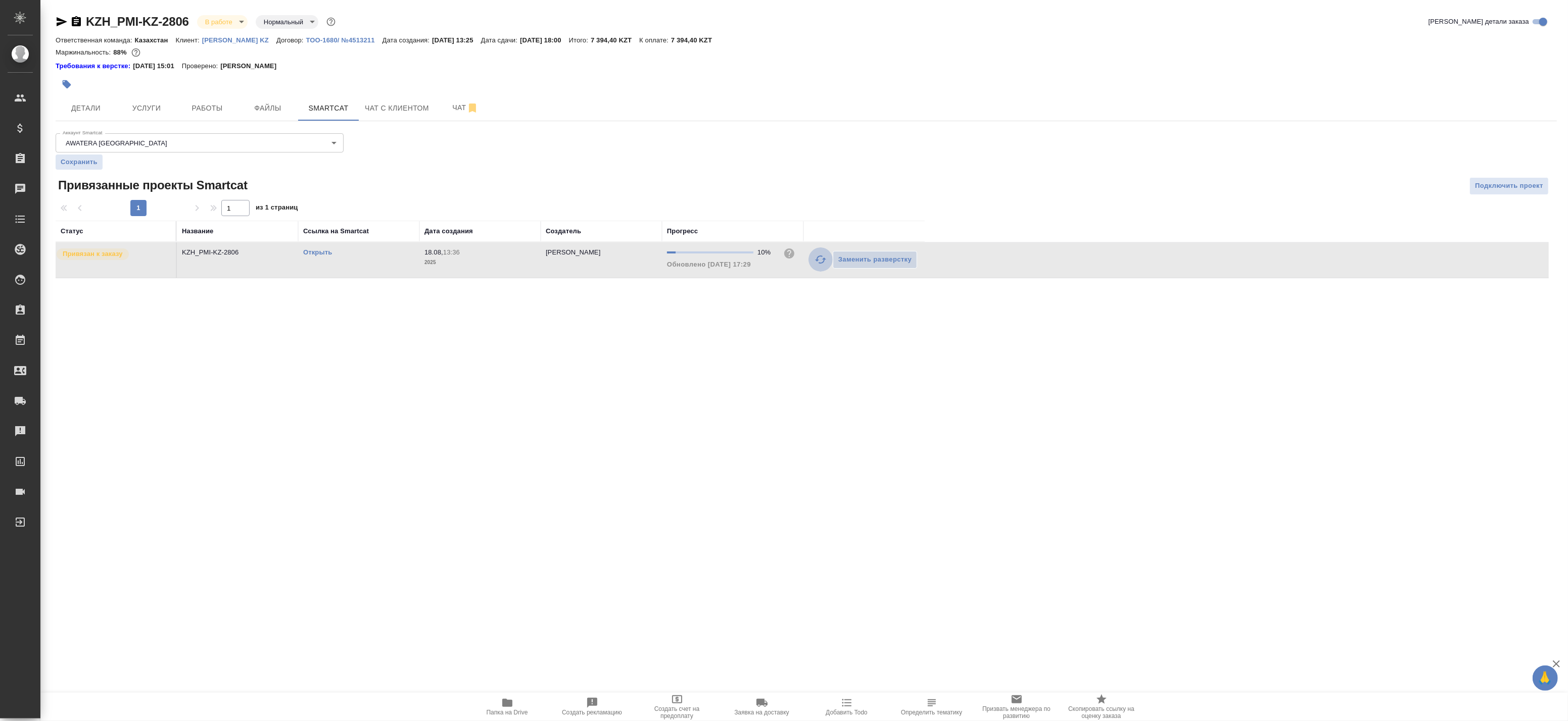
click at [822, 256] on icon "button" at bounding box center [820, 259] width 12 height 12
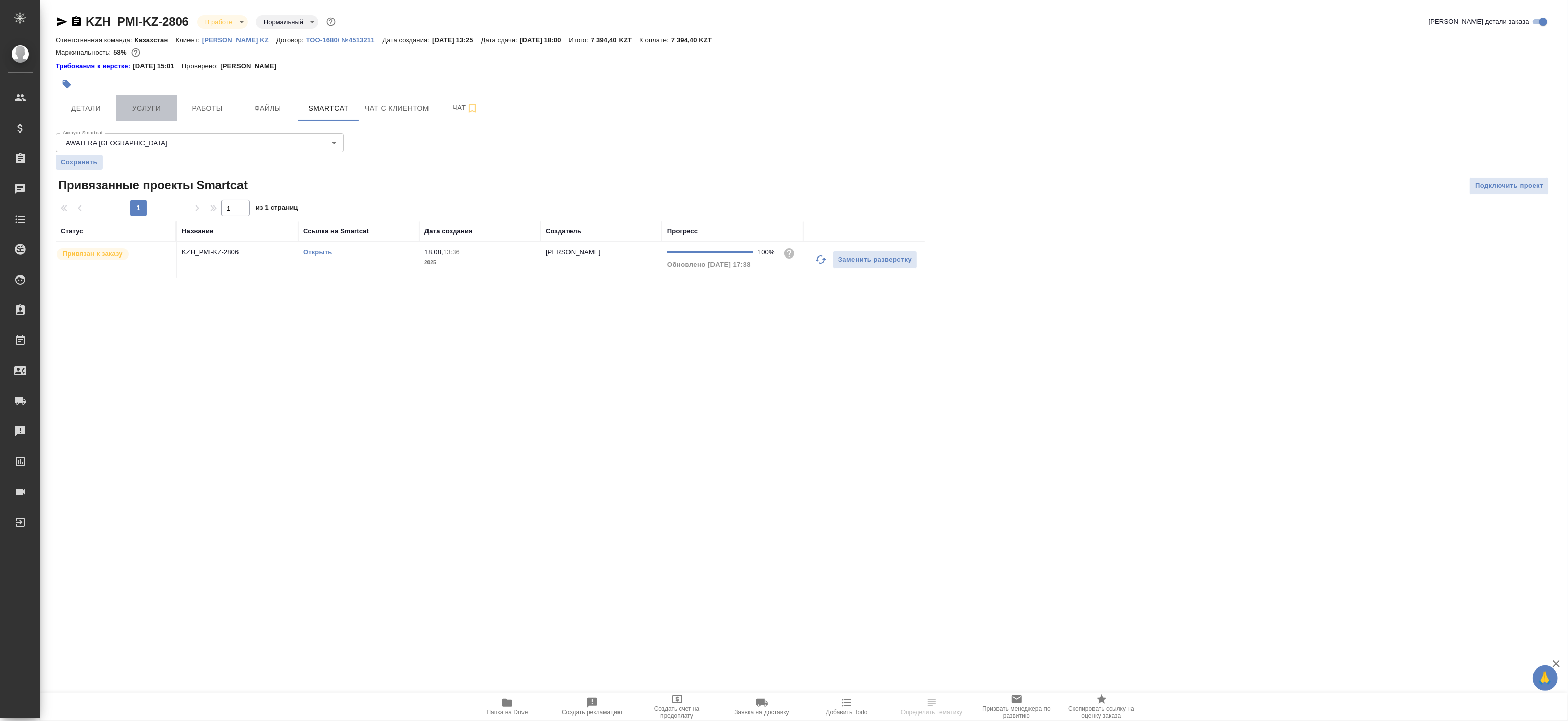
click at [169, 108] on span "Услуги" at bounding box center [146, 108] width 48 height 13
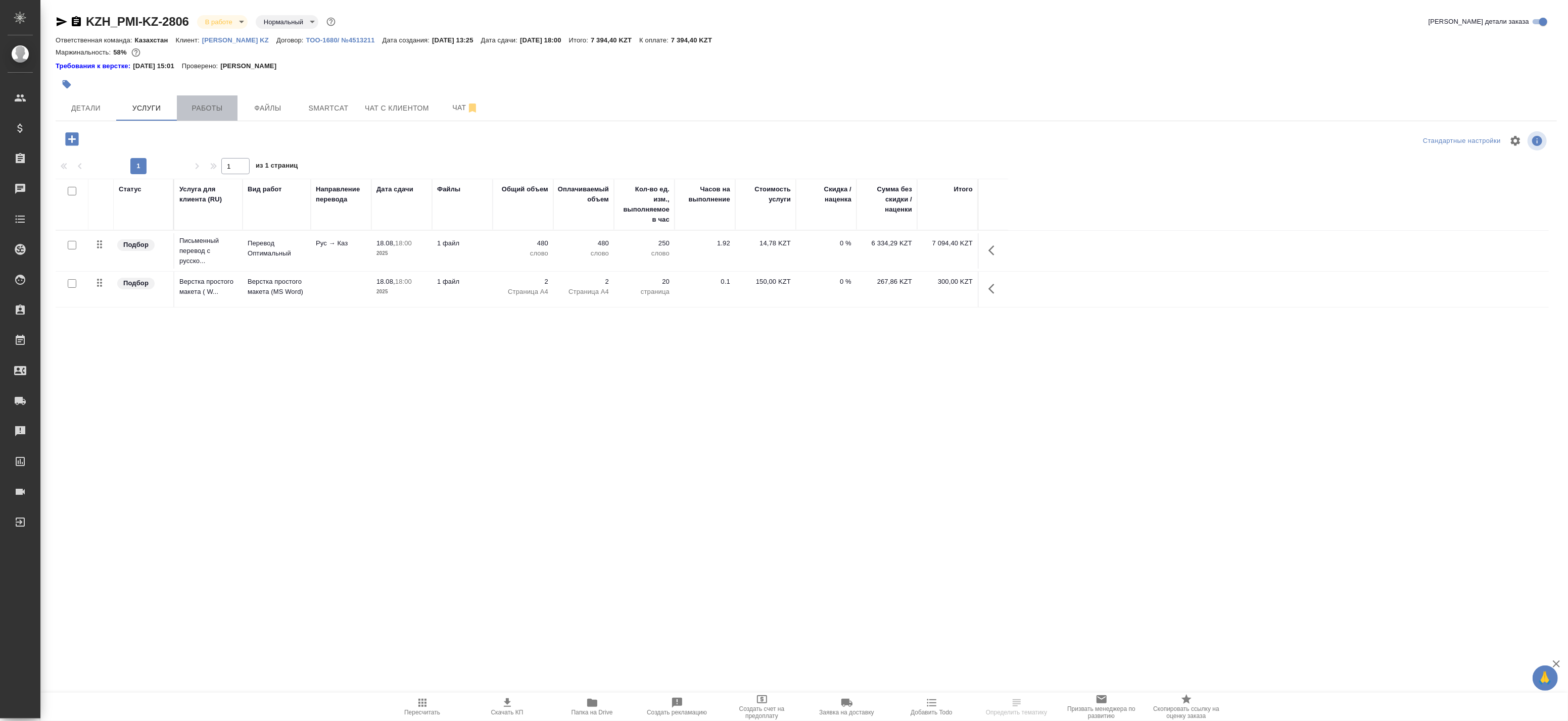
click at [205, 111] on span "Работы" at bounding box center [207, 108] width 48 height 13
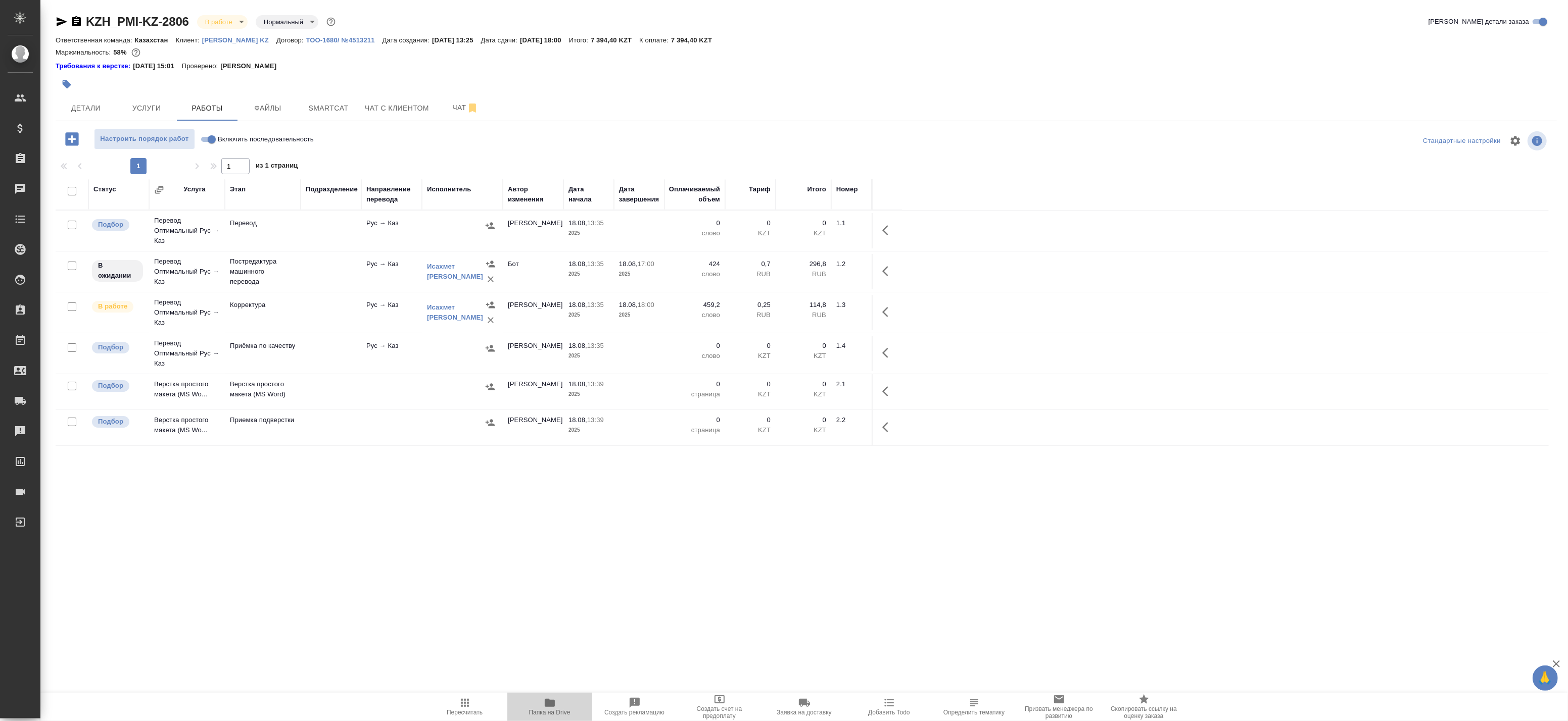
click at [561, 706] on span "Папка на Drive" at bounding box center [549, 706] width 73 height 19
click at [886, 315] on icon "button" at bounding box center [885, 312] width 6 height 10
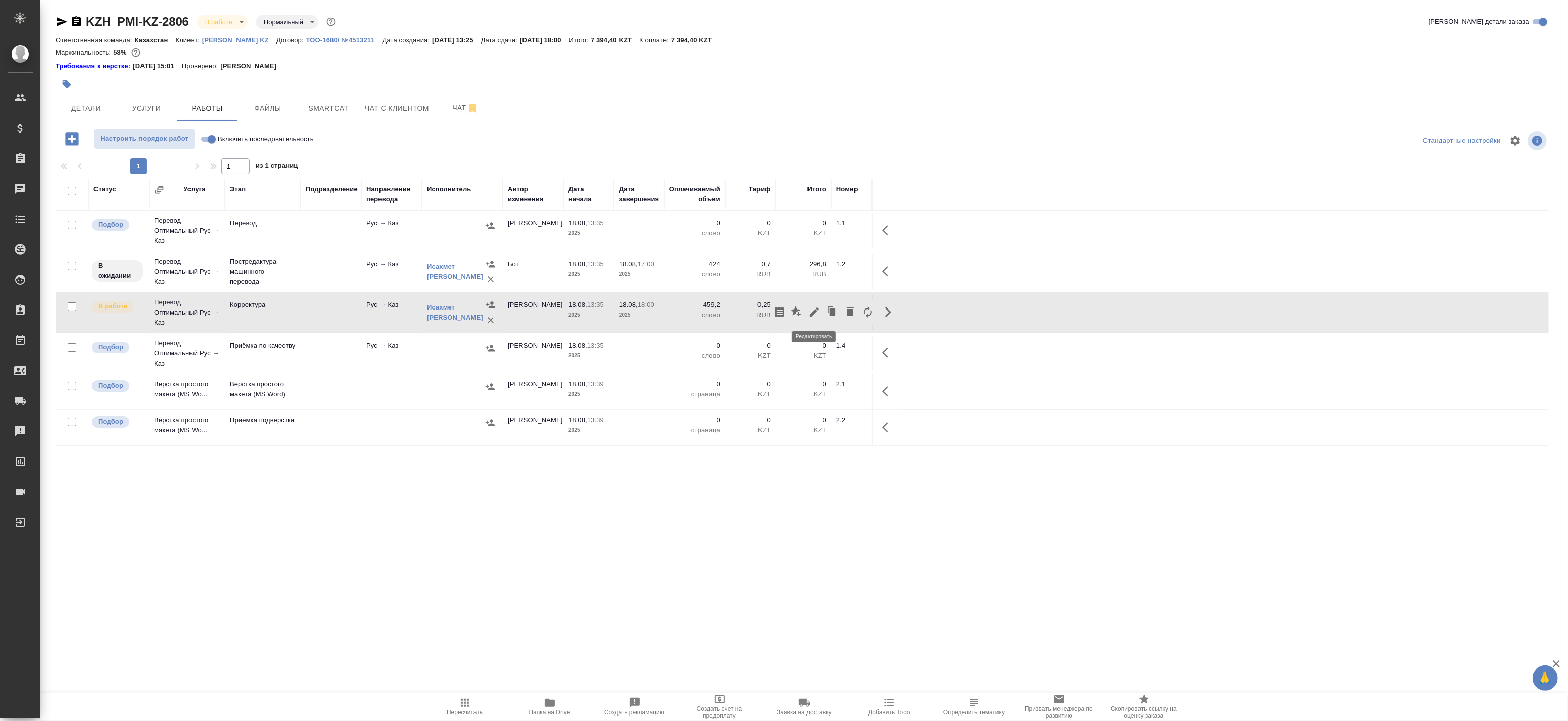
click at [816, 315] on icon "button" at bounding box center [813, 312] width 12 height 12
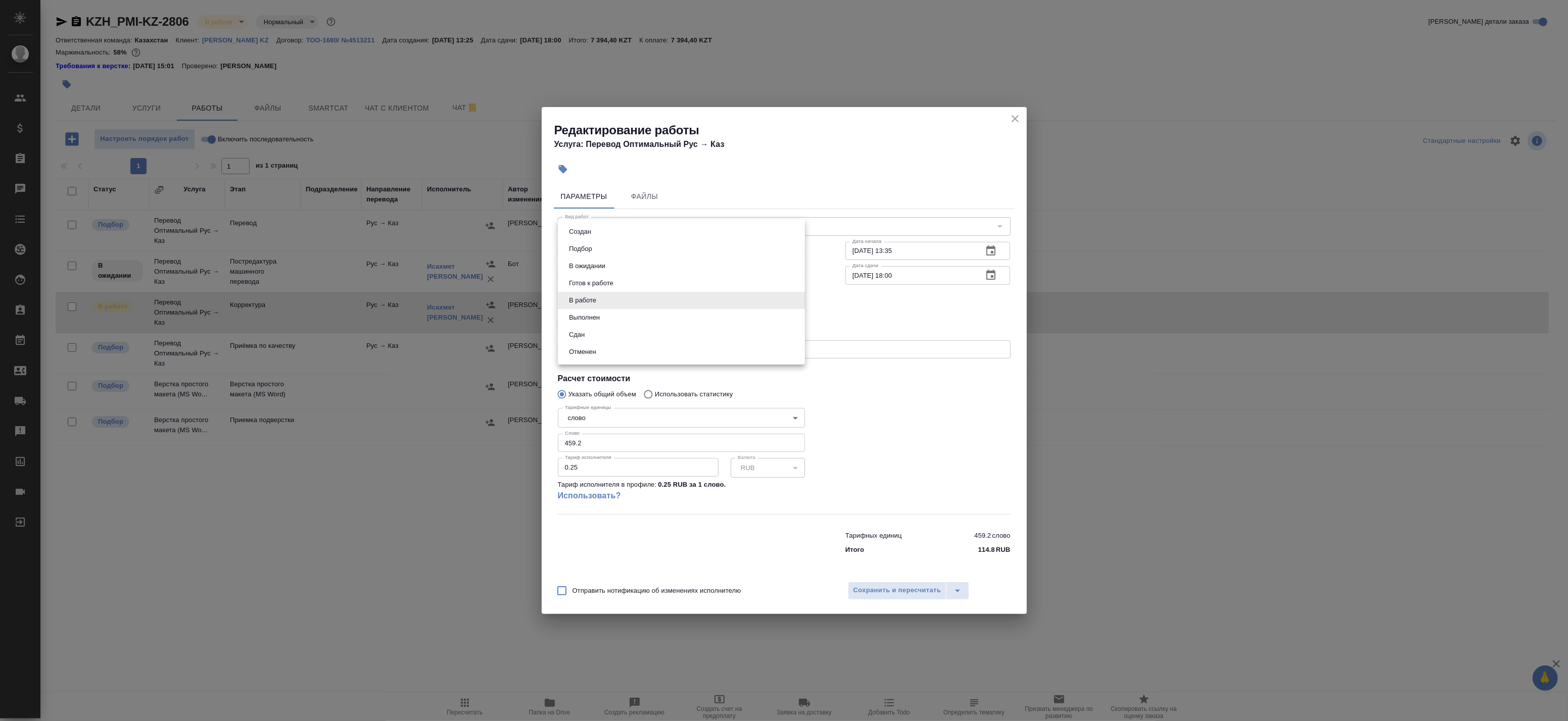
drag, startPoint x: 600, startPoint y: 298, endPoint x: 600, endPoint y: 305, distance: 7.0
click at [600, 299] on body "🙏 .cls-1 fill:#fff; AWATERA Badanyan Artak Клиенты Спецификации Заказы 0 Чаты T…" at bounding box center [784, 360] width 1568 height 721
click at [601, 319] on button "Выполнен" at bounding box center [584, 317] width 37 height 11
type input "completed"
click at [876, 593] on span "Сохранить и пересчитать" at bounding box center [898, 590] width 88 height 11
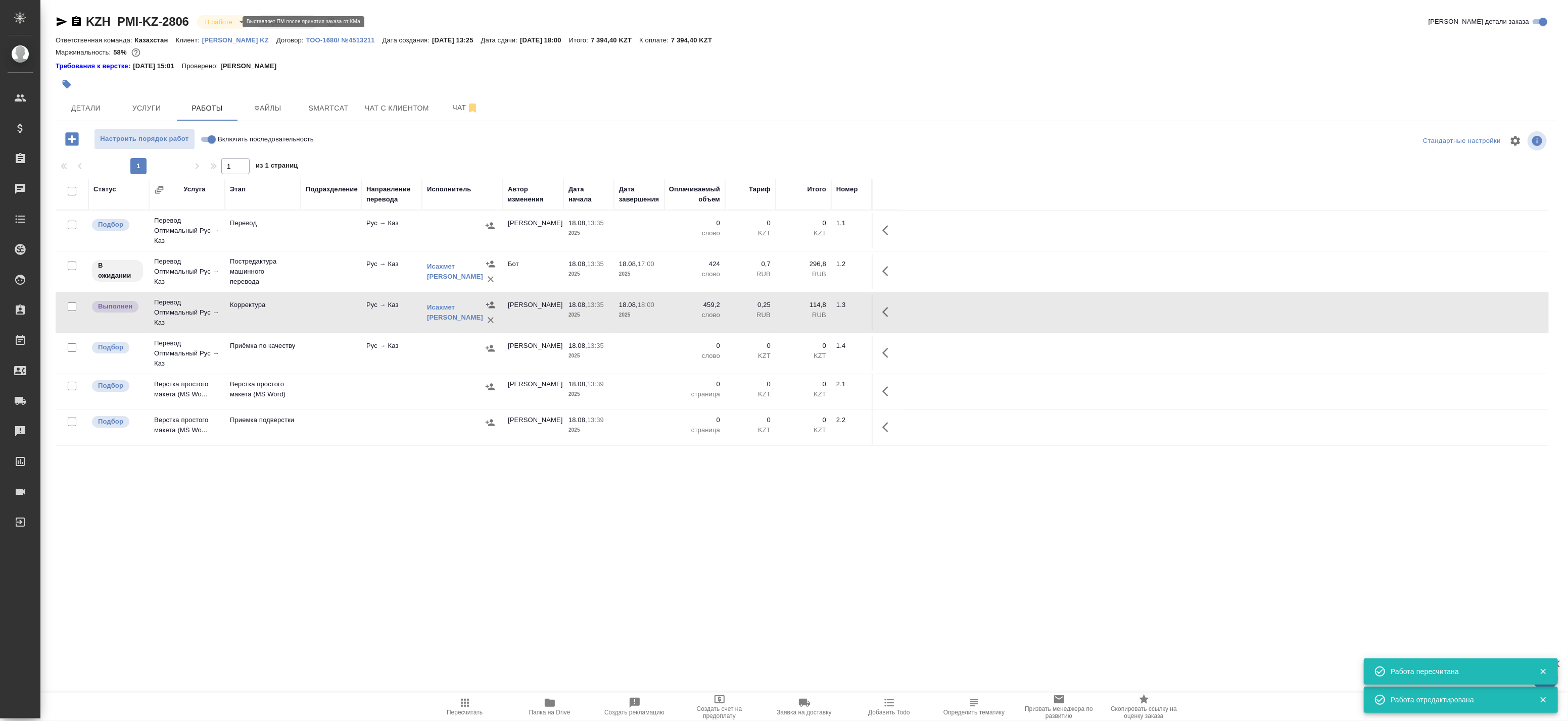
click at [223, 23] on body "🙏 .cls-1 fill:#fff; AWATERA Badanyan Artak Клиенты Спецификации Заказы 0 Чаты T…" at bounding box center [784, 360] width 1568 height 721
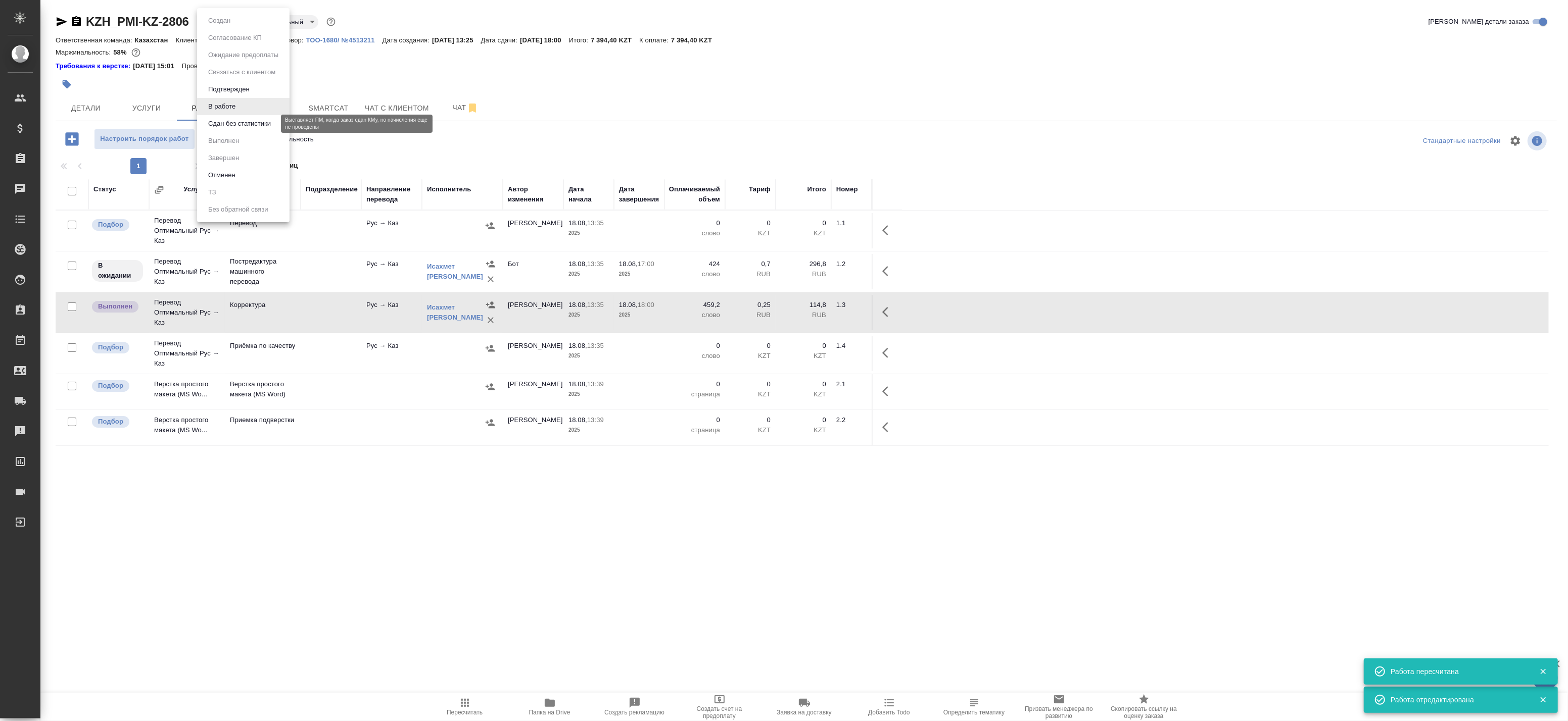
click at [229, 121] on button "Сдан без статистики" at bounding box center [239, 124] width 69 height 11
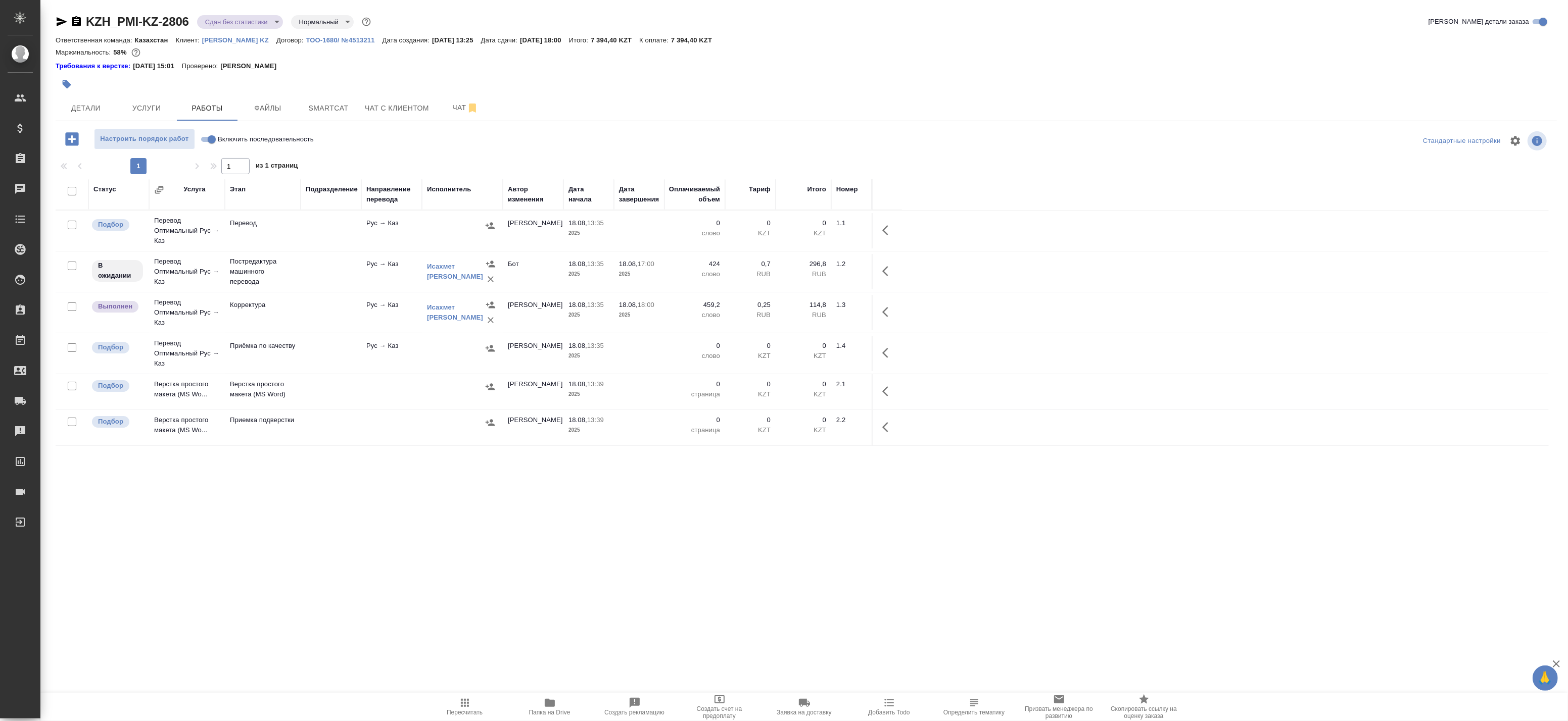
click at [64, 21] on icon "button" at bounding box center [62, 22] width 11 height 9
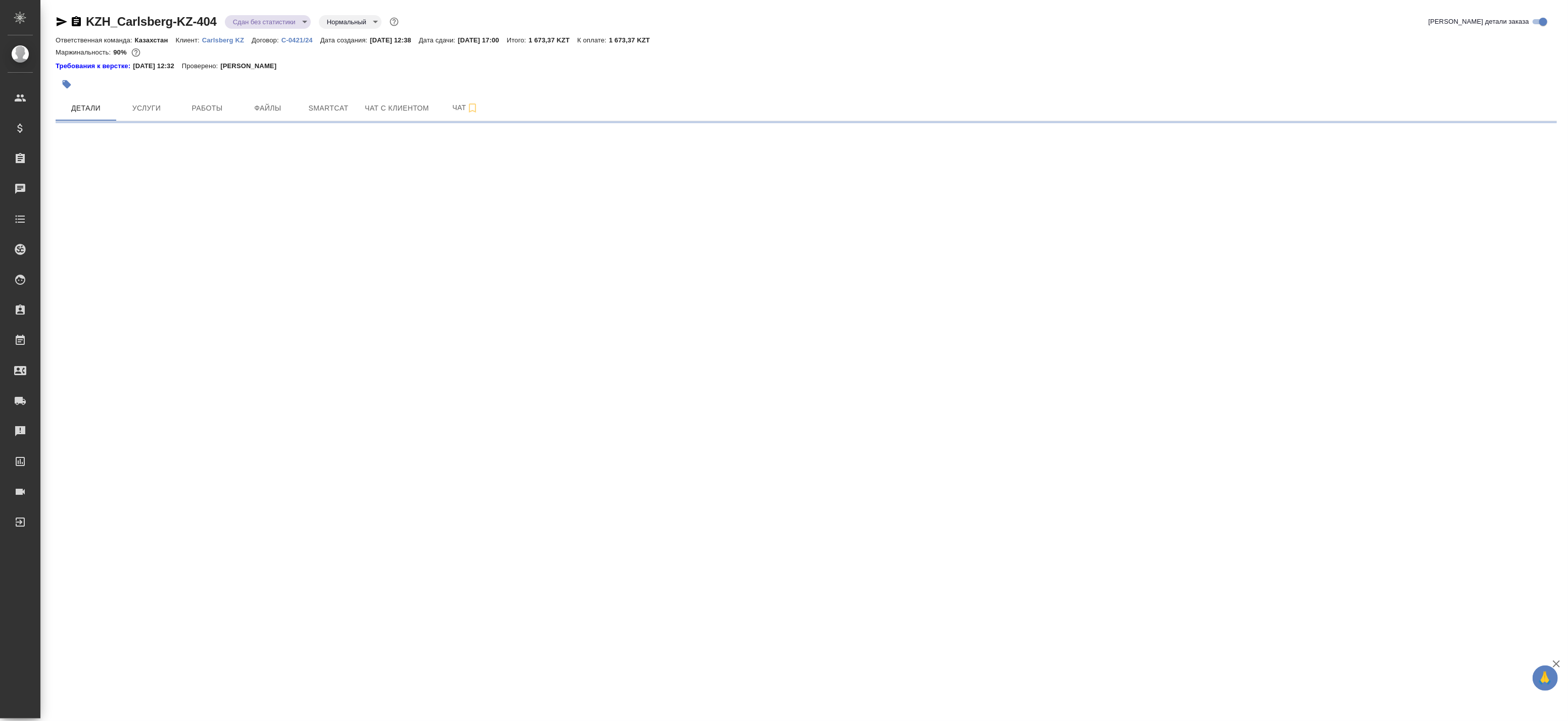
select select "RU"
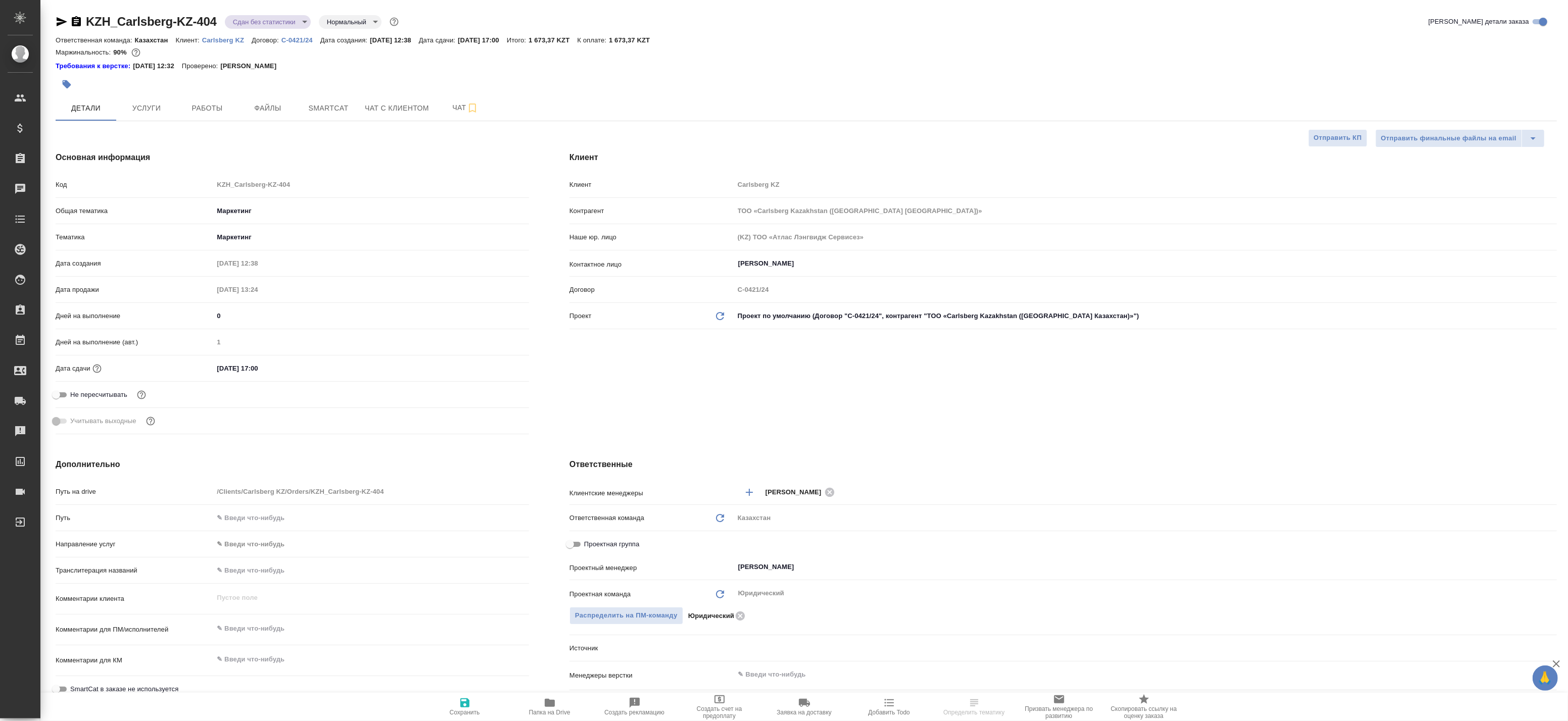
type textarea "x"
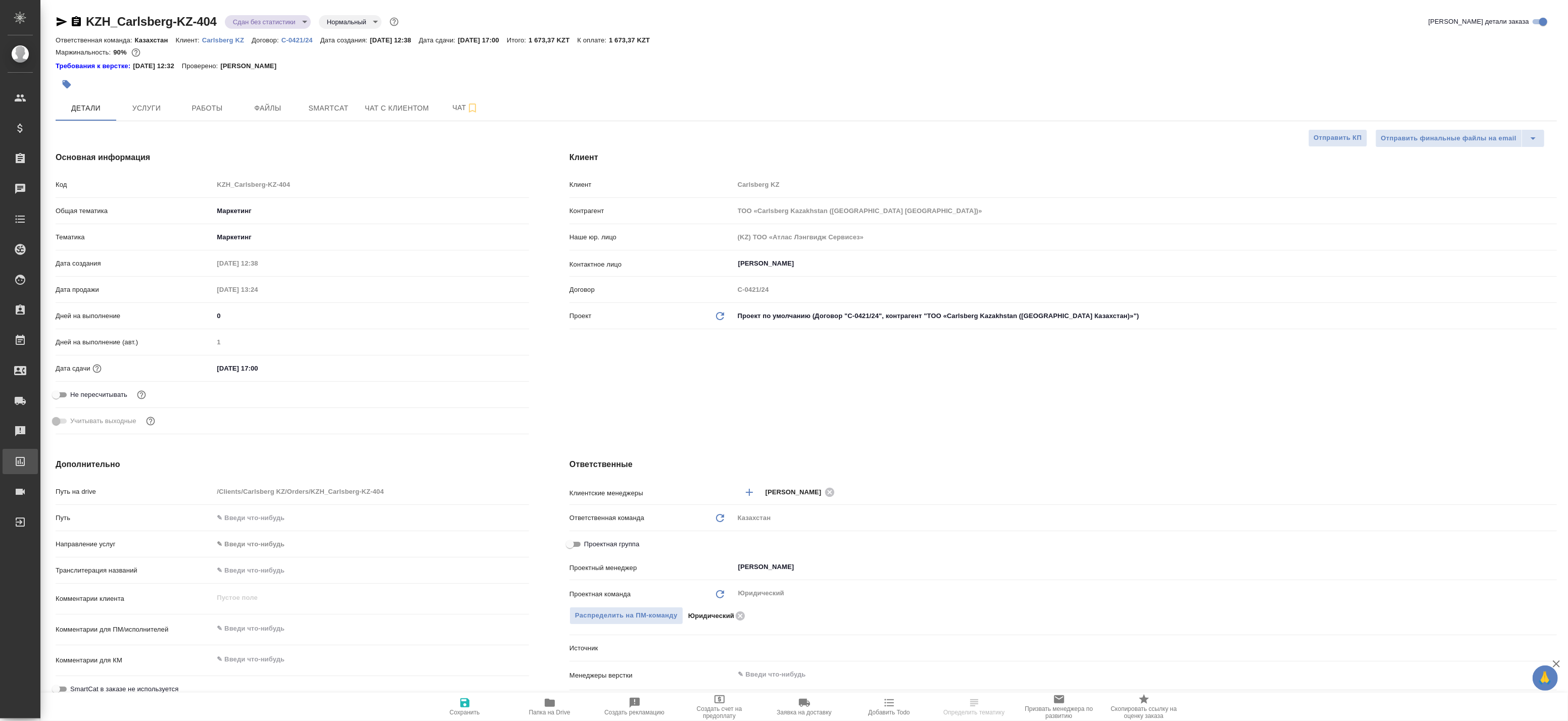
type textarea "x"
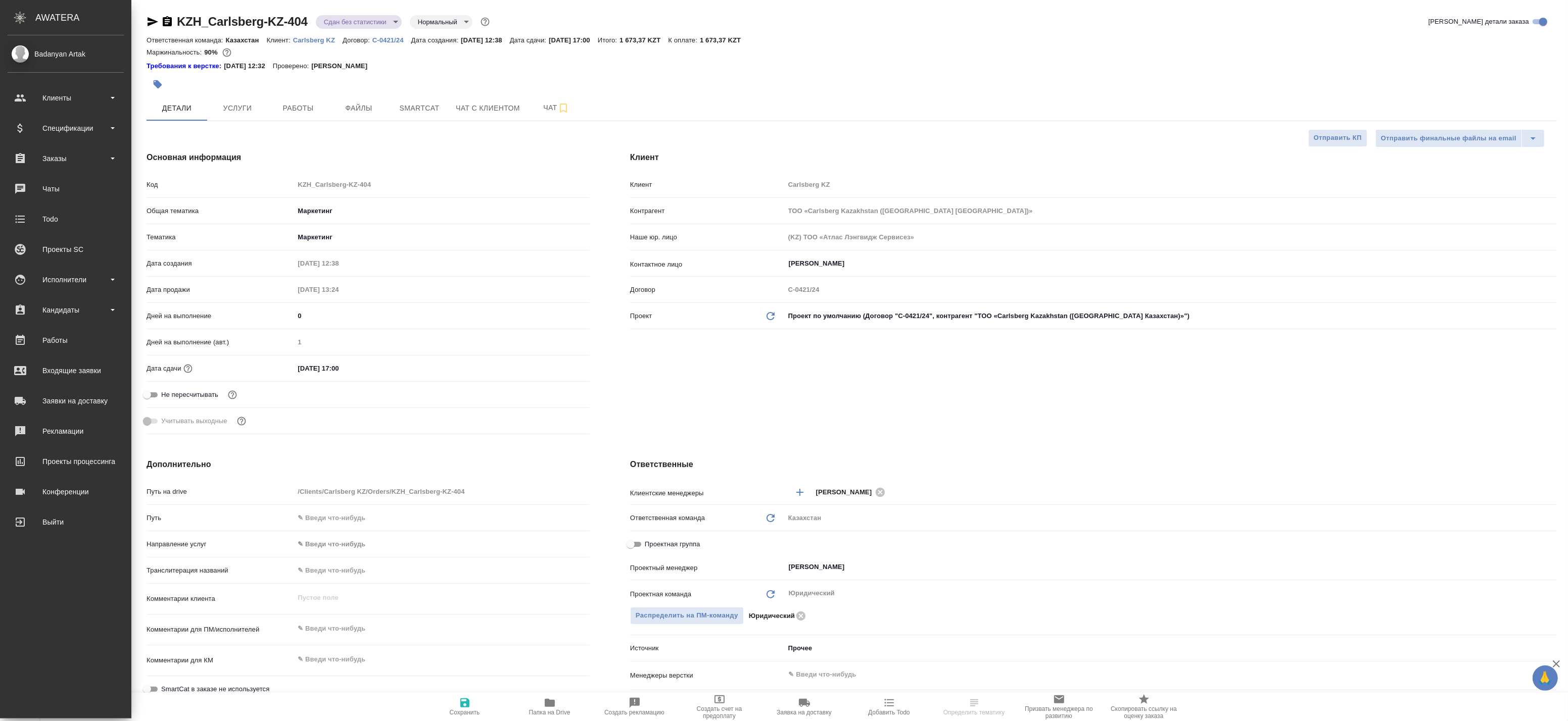
type textarea "x"
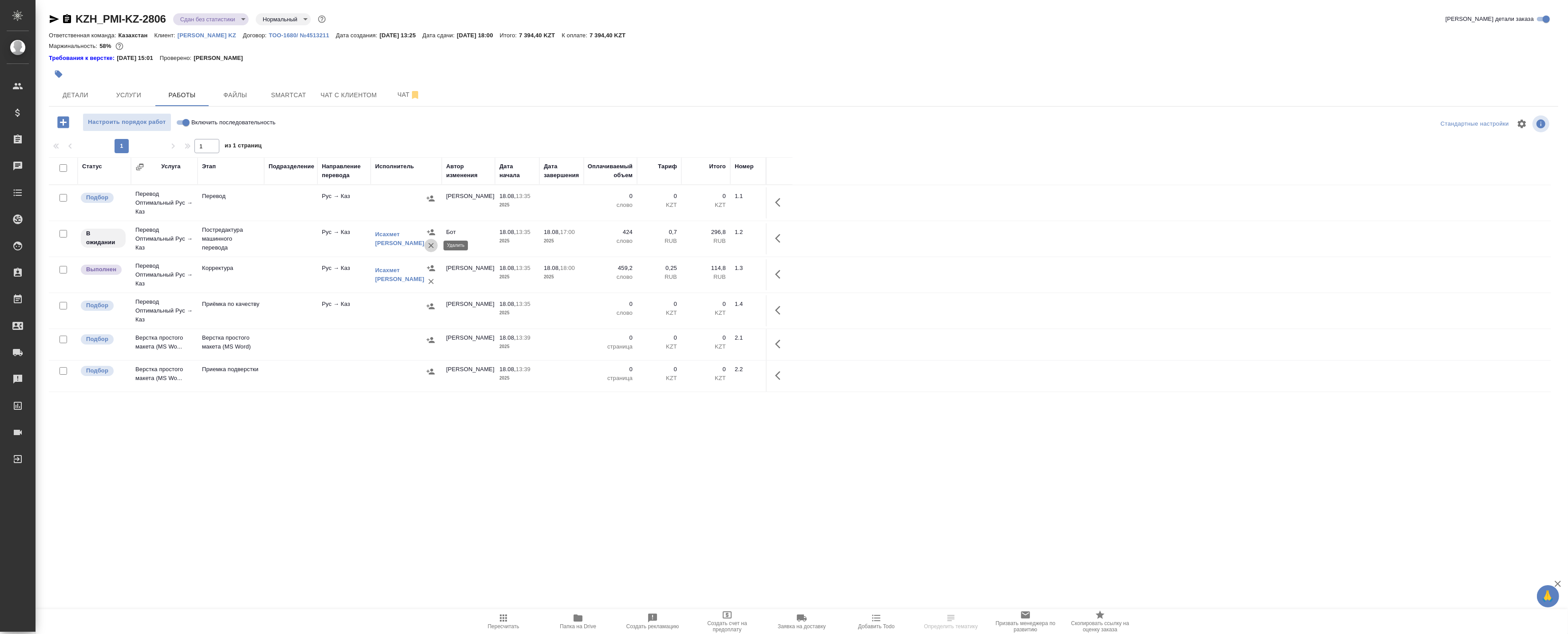
click at [431, 249] on icon "button" at bounding box center [431, 246] width 9 height 9
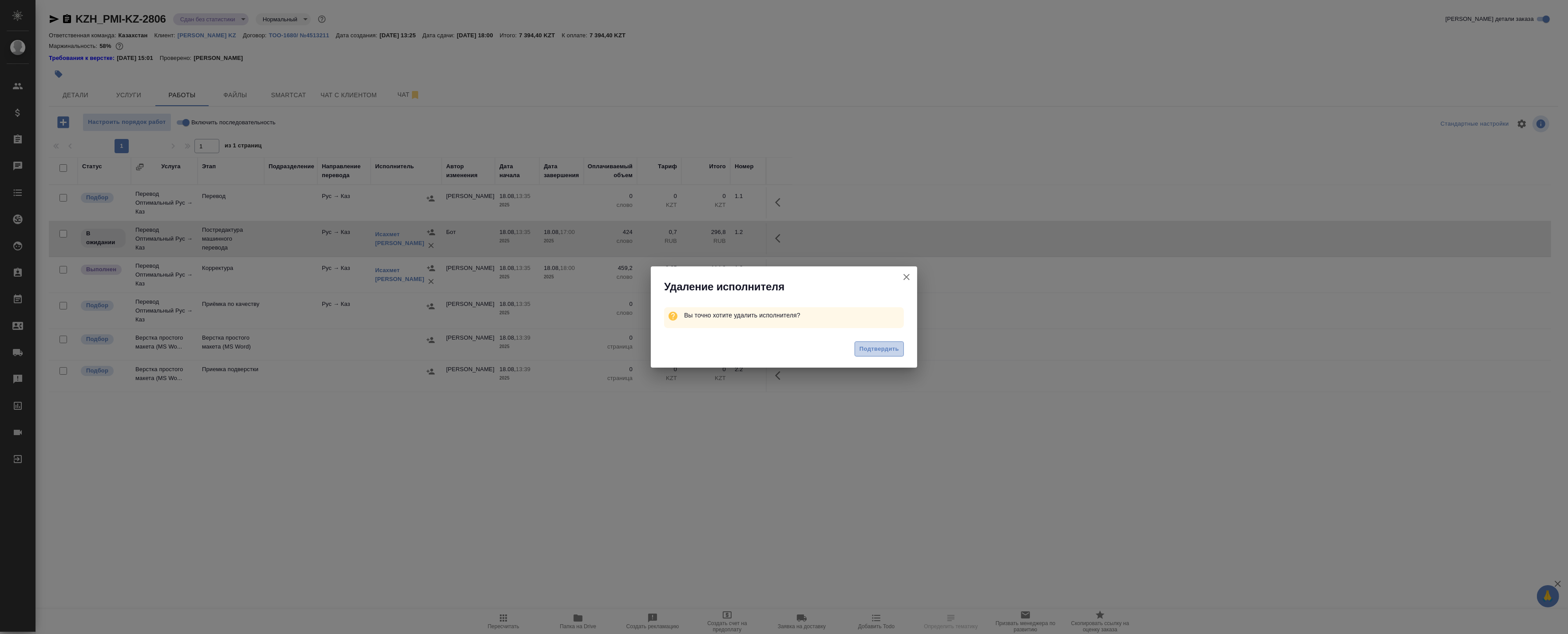
click at [882, 353] on span "Подтвердить" at bounding box center [879, 349] width 40 height 10
